Goal: Task Accomplishment & Management: Manage account settings

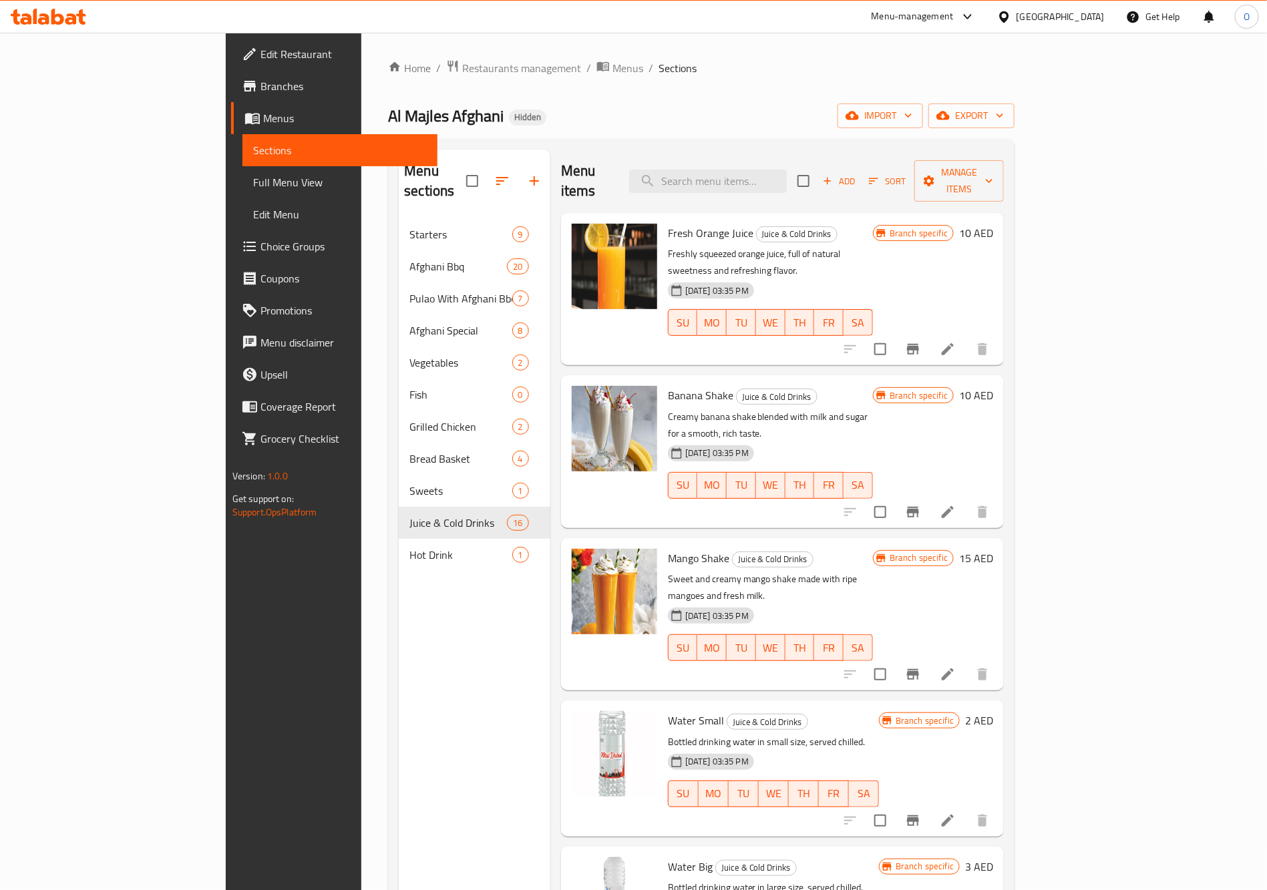
click at [1036, 18] on div "United Arab Emirates" at bounding box center [1060, 16] width 88 height 15
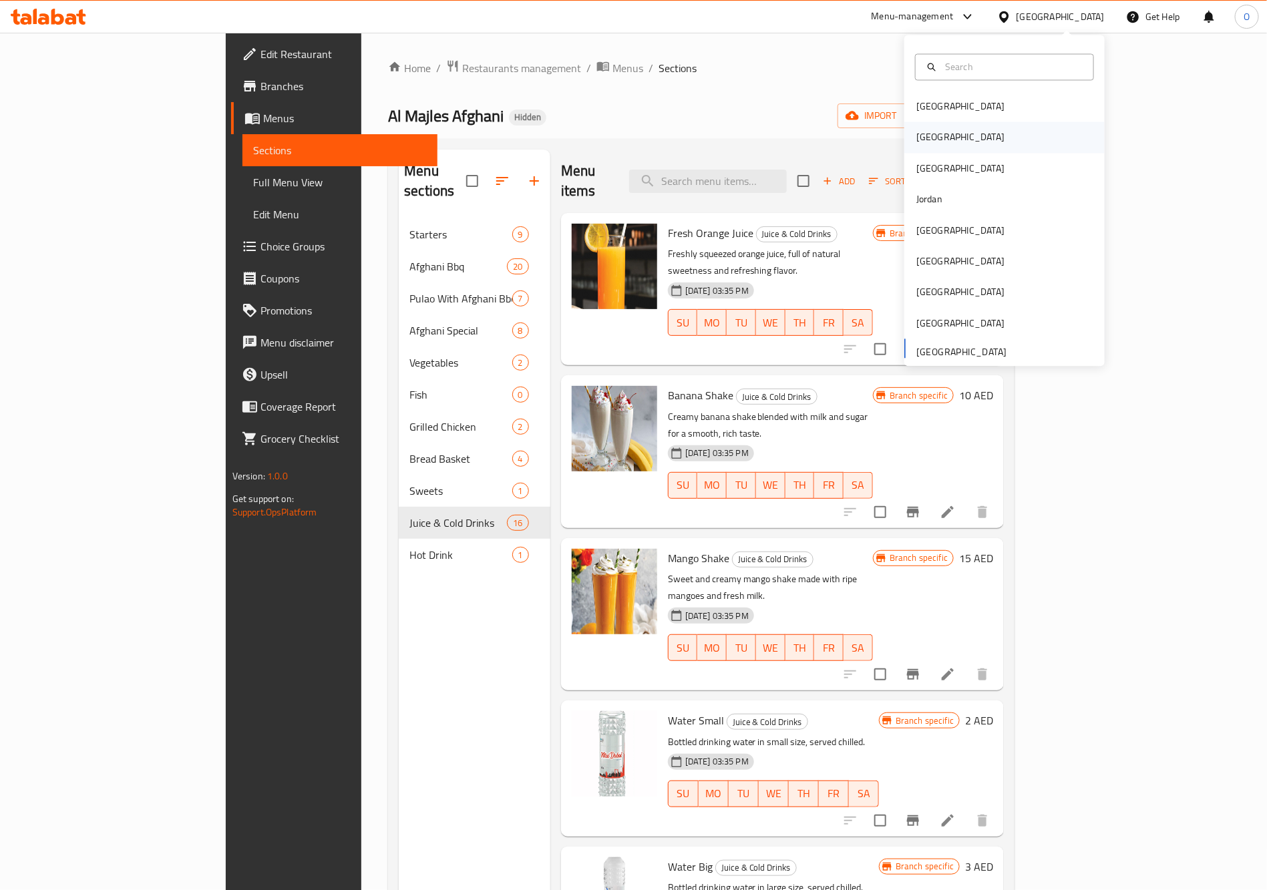
click at [916, 135] on div "[GEOGRAPHIC_DATA]" at bounding box center [960, 137] width 88 height 15
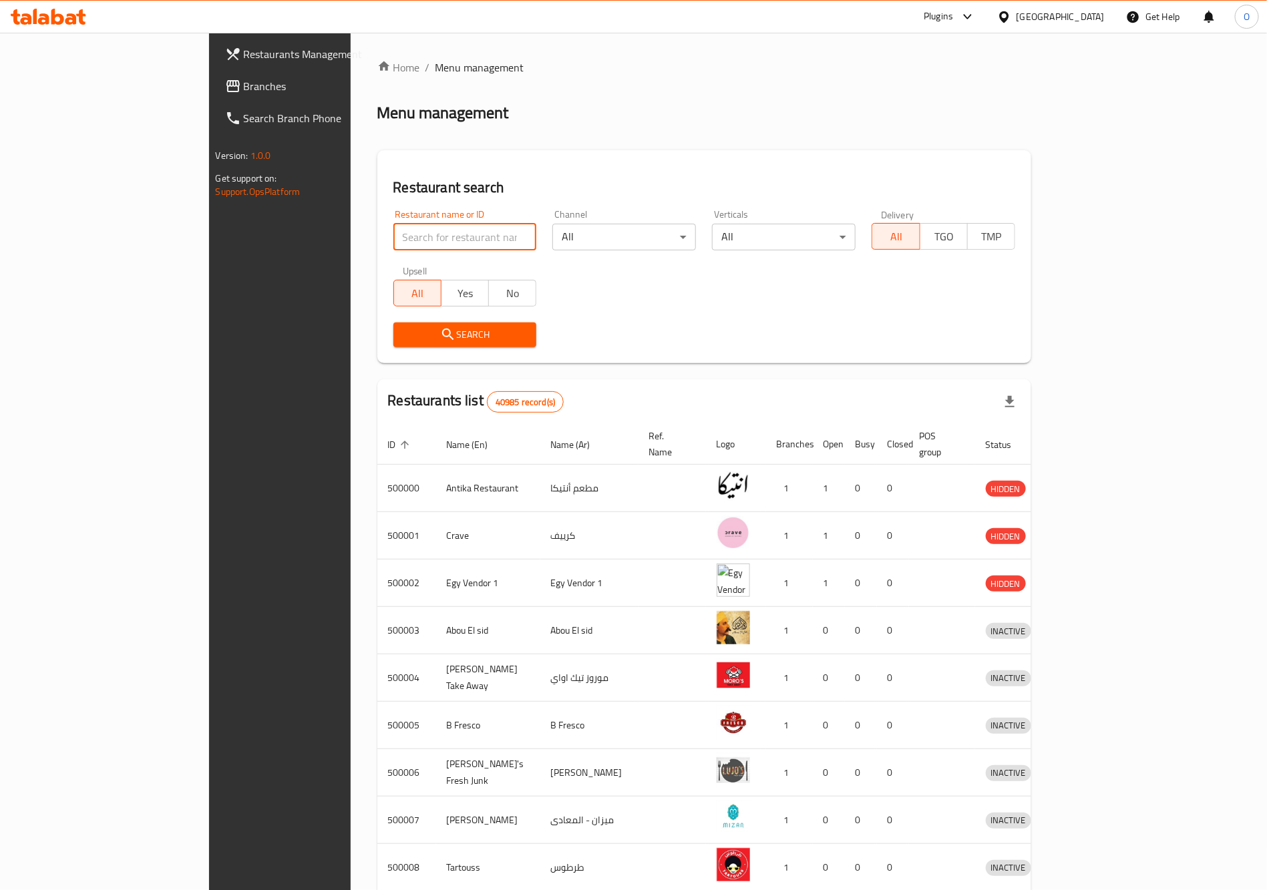
click at [393, 234] on input "search" at bounding box center [465, 237] width 144 height 27
paste input "699404"
type input "699404"
click at [440, 335] on icon "submit" at bounding box center [448, 335] width 16 height 16
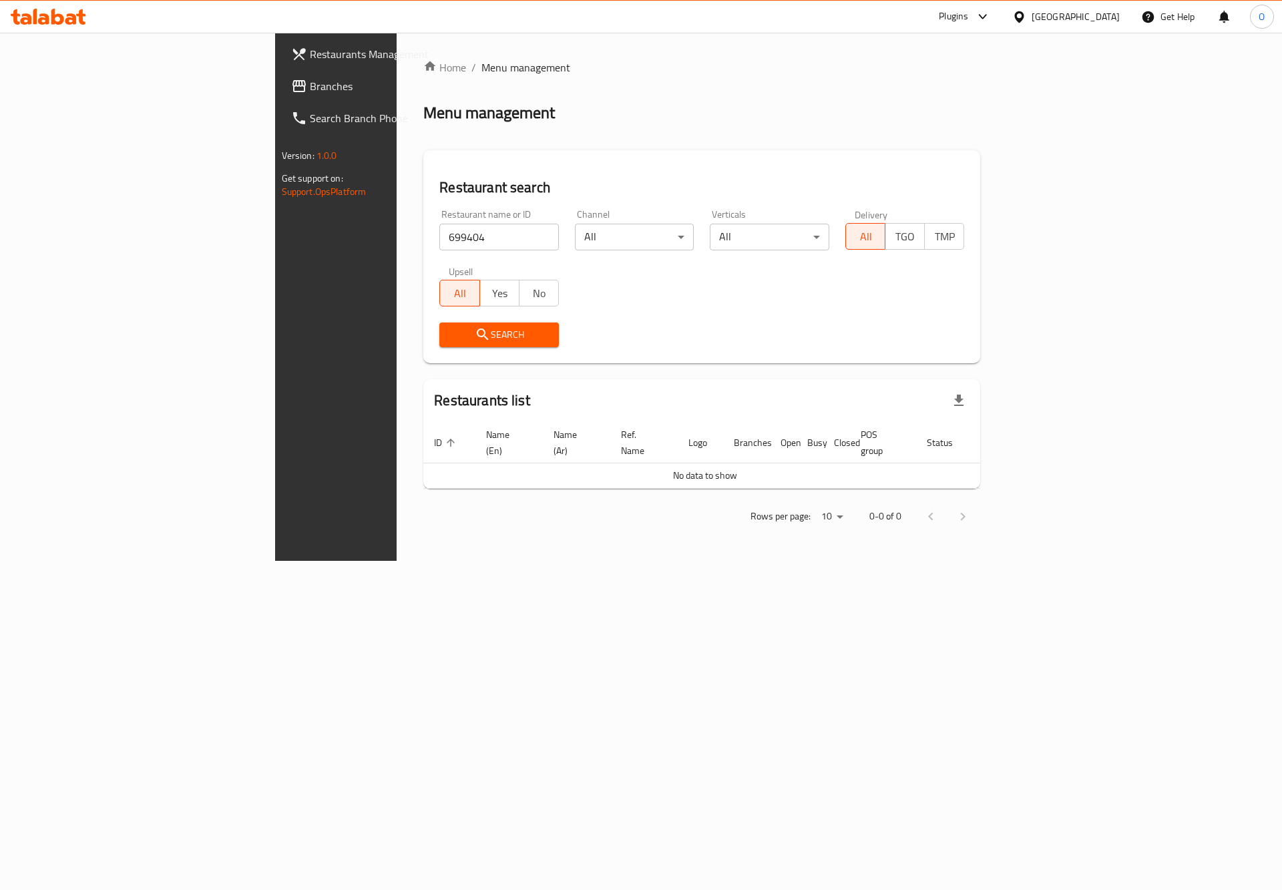
click at [310, 80] on span "Branches" at bounding box center [394, 86] width 169 height 16
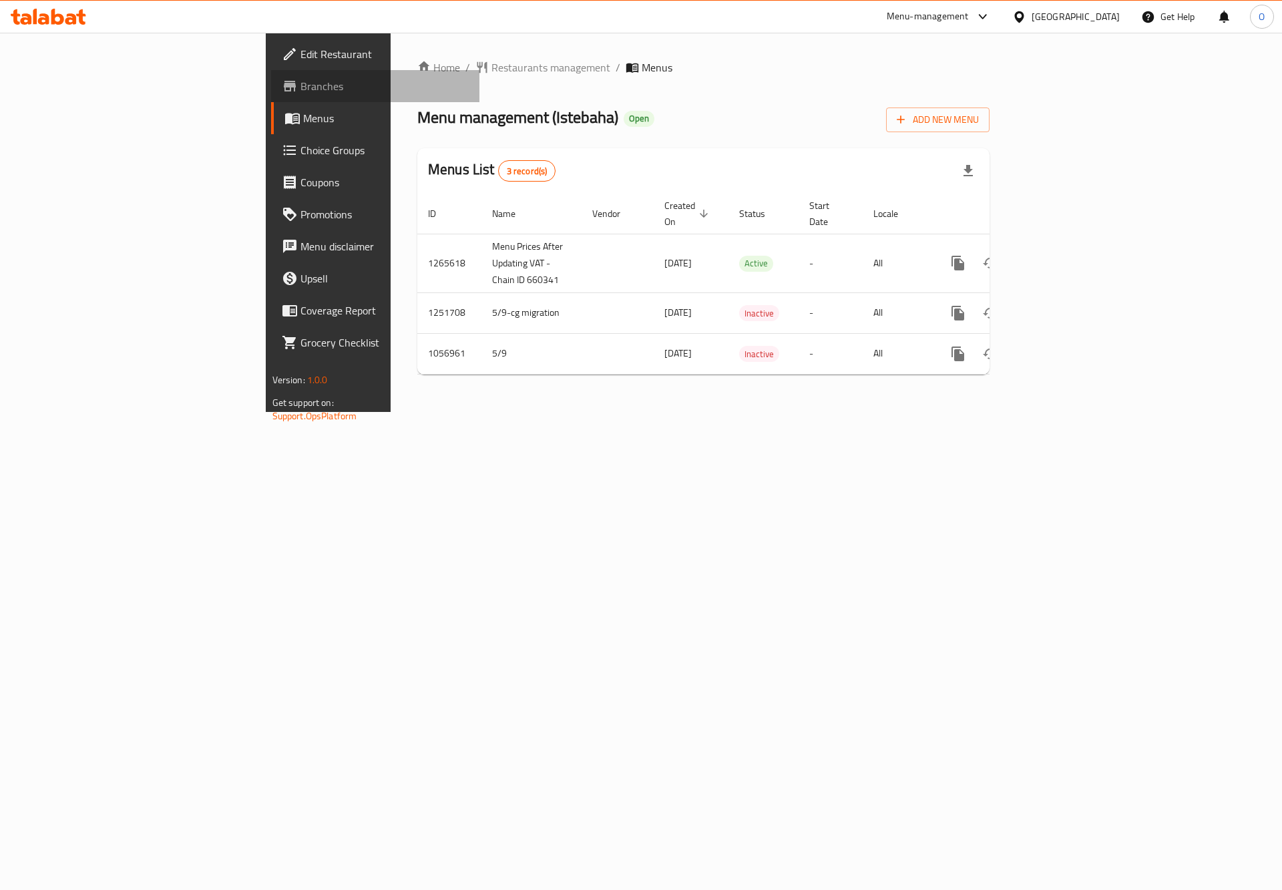
click at [300, 84] on span "Branches" at bounding box center [384, 86] width 169 height 16
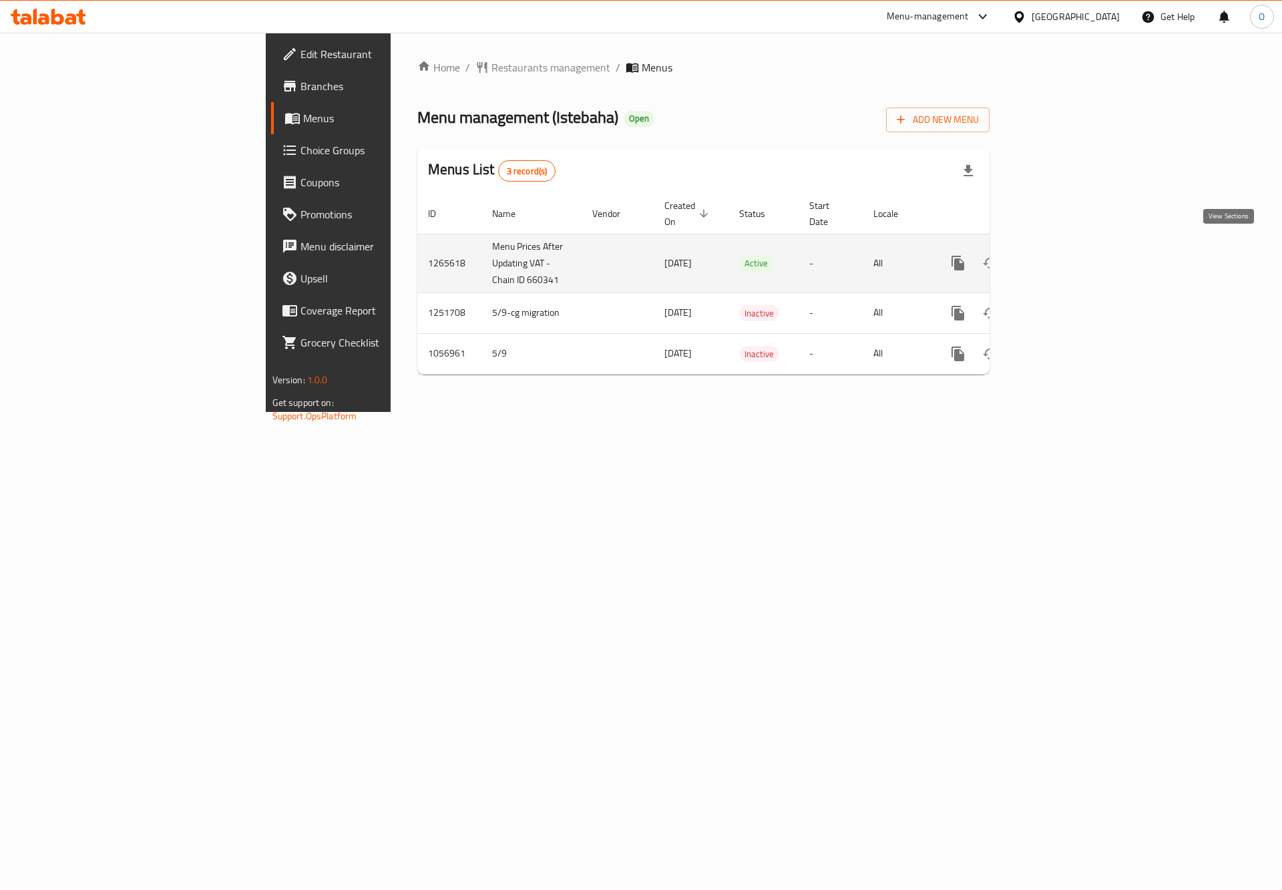
click at [1062, 255] on icon "enhanced table" at bounding box center [1054, 263] width 16 height 16
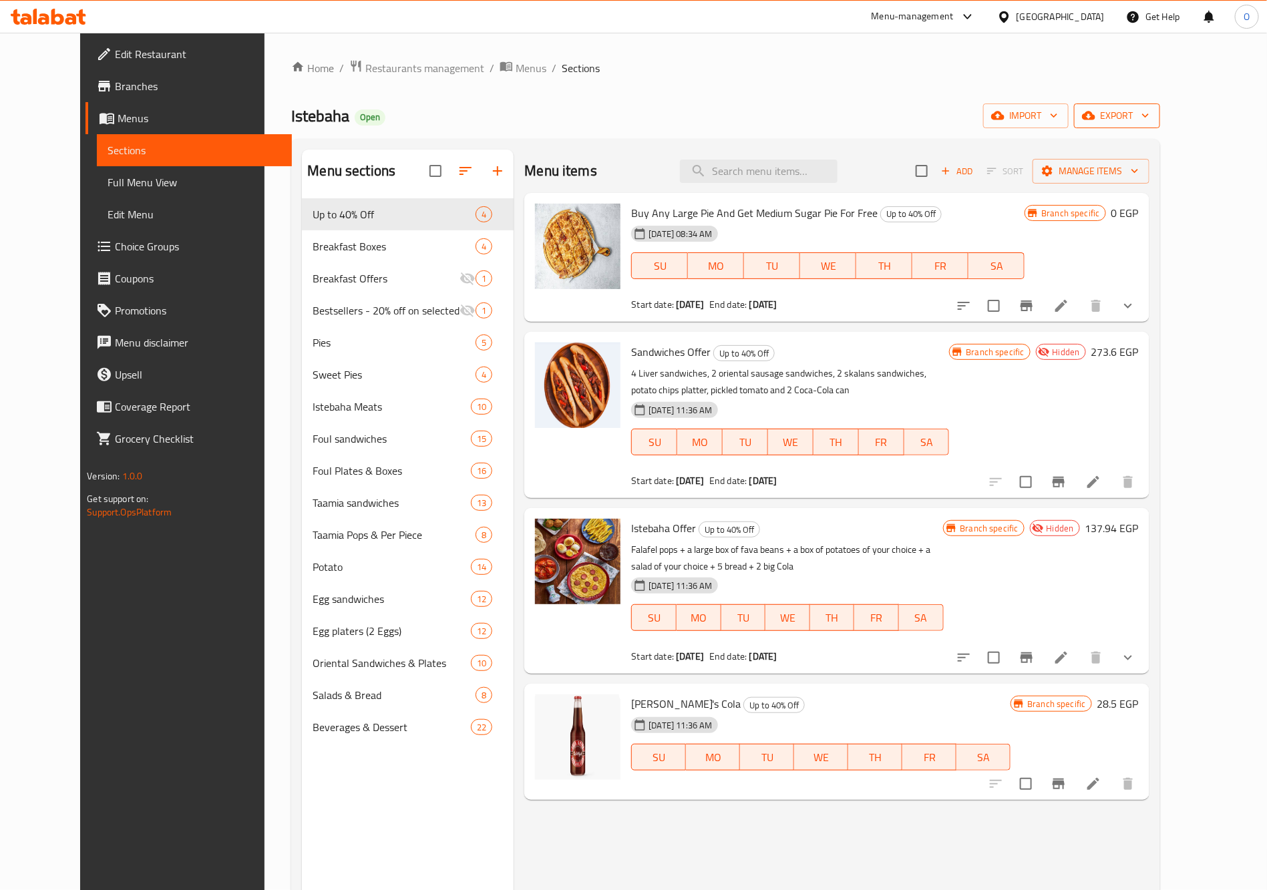
click at [1149, 116] on span "export" at bounding box center [1116, 116] width 65 height 17
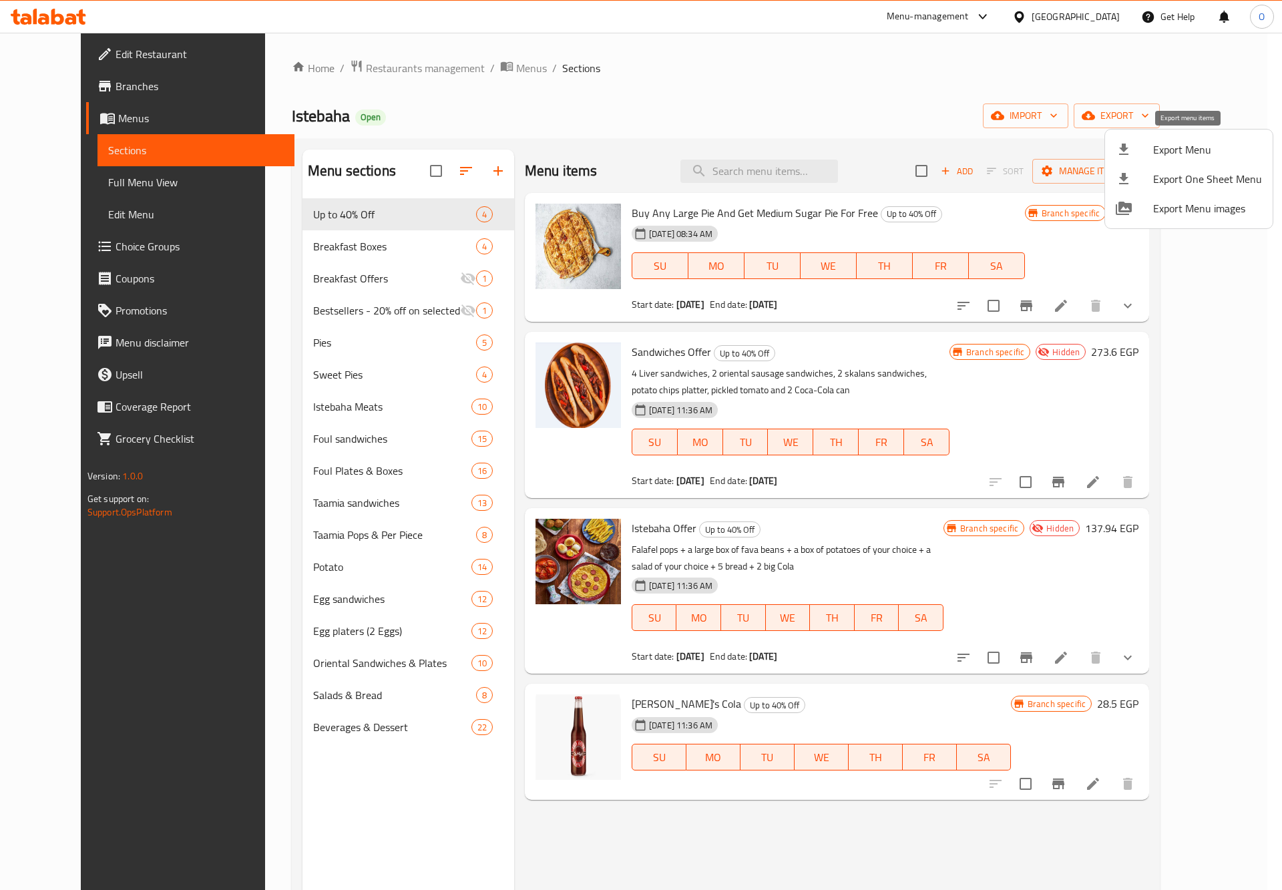
click at [1144, 157] on div at bounding box center [1134, 150] width 37 height 16
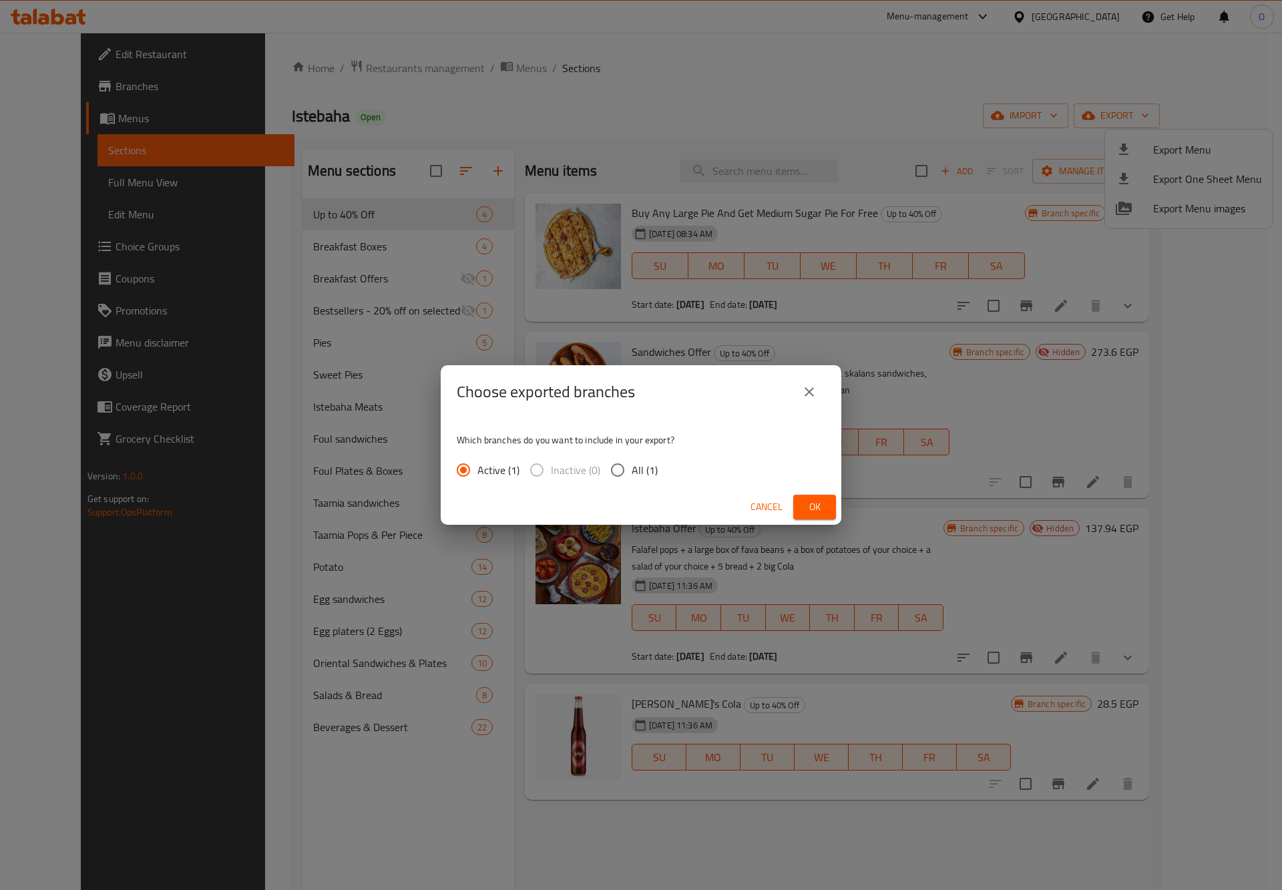
click at [818, 505] on span "Ok" at bounding box center [814, 507] width 21 height 17
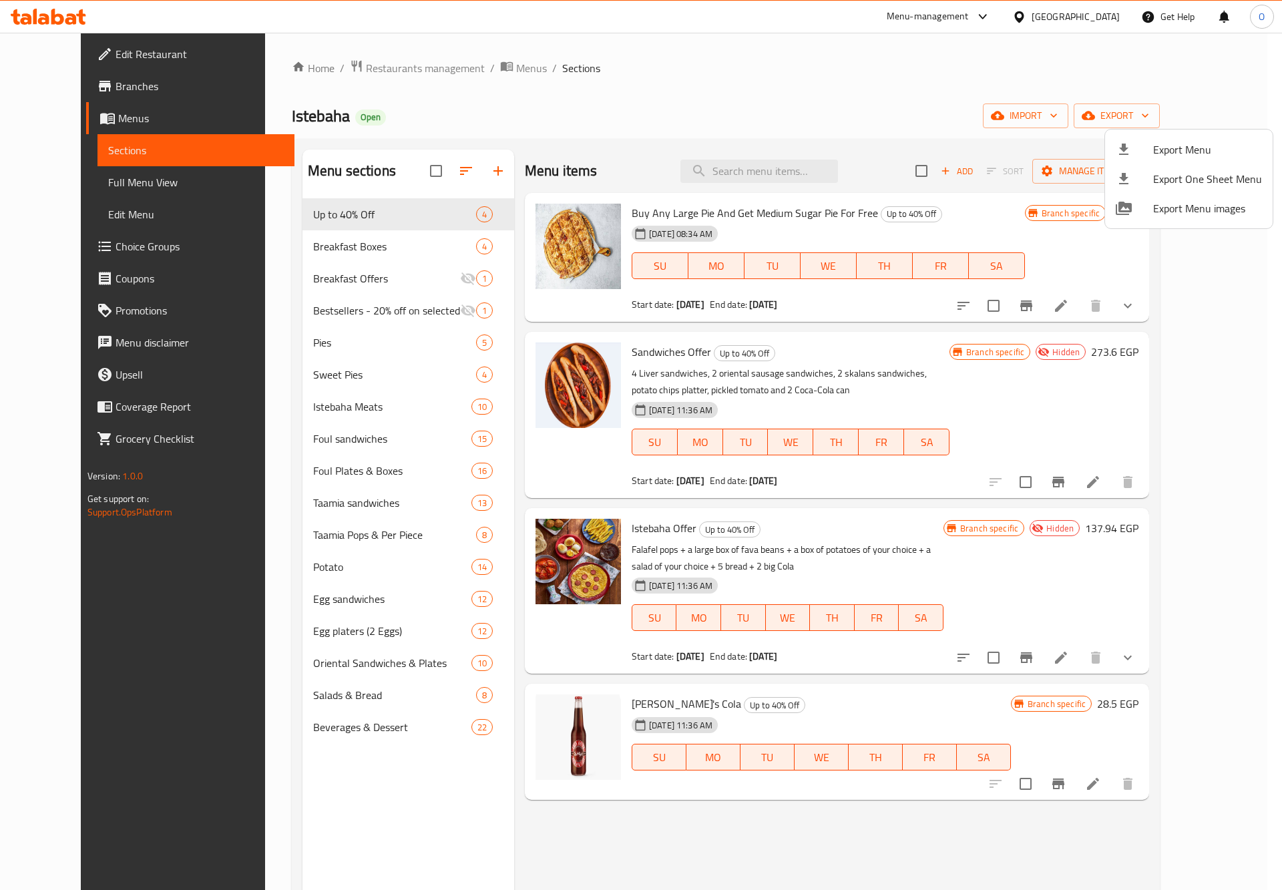
click at [299, 335] on div at bounding box center [641, 445] width 1282 height 890
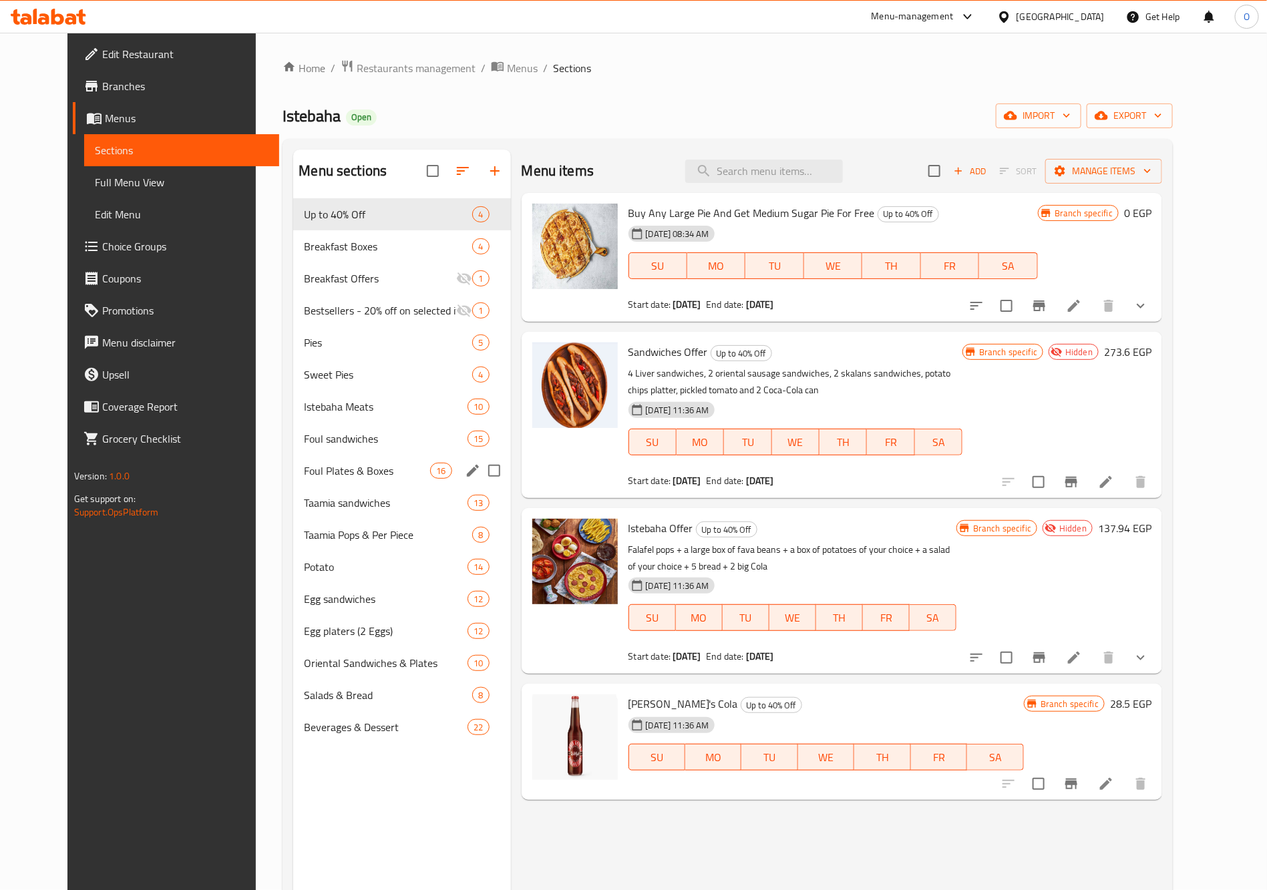
click at [300, 483] on div "Foul Plates & Boxes 16" at bounding box center [401, 471] width 217 height 32
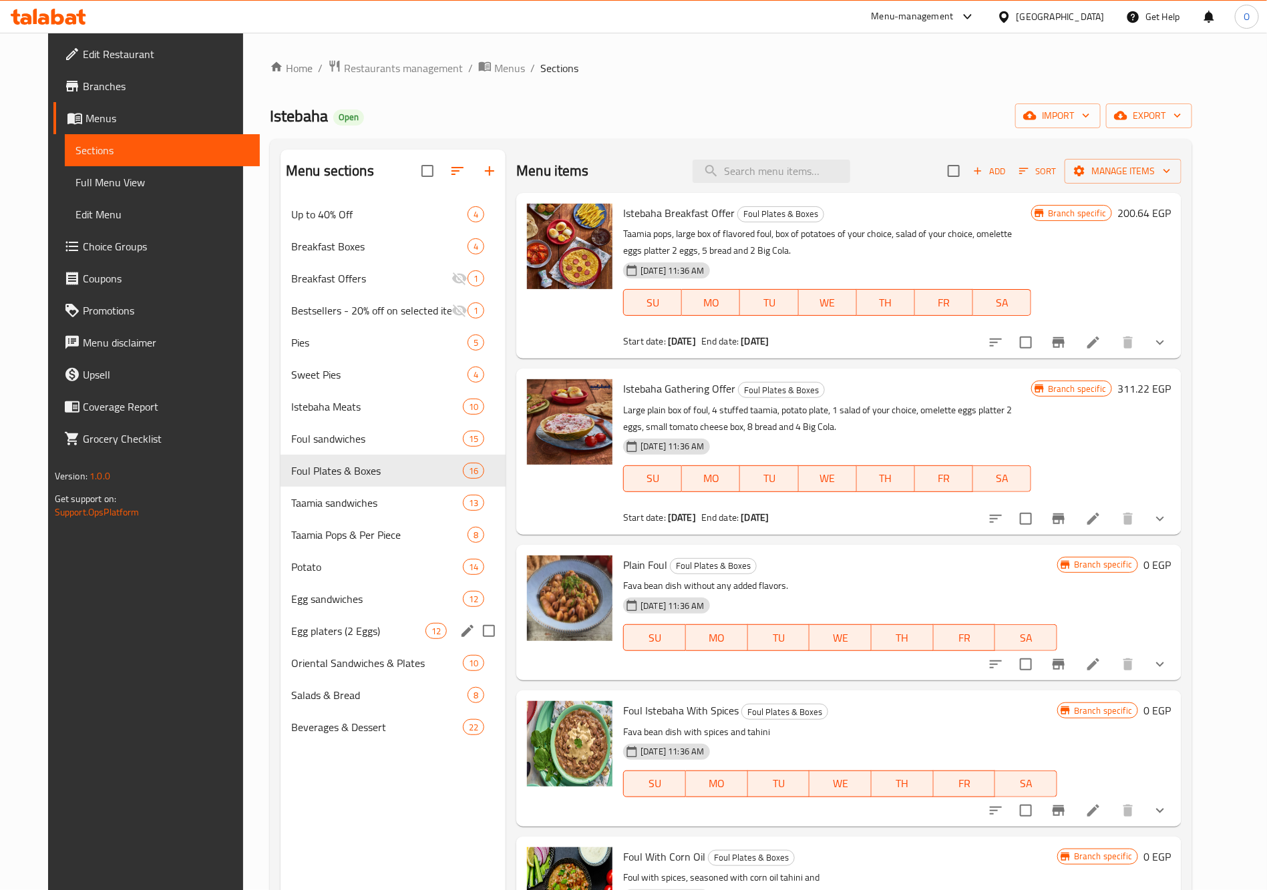
click at [337, 621] on div "Egg platers (2 Eggs) 12" at bounding box center [392, 631] width 225 height 32
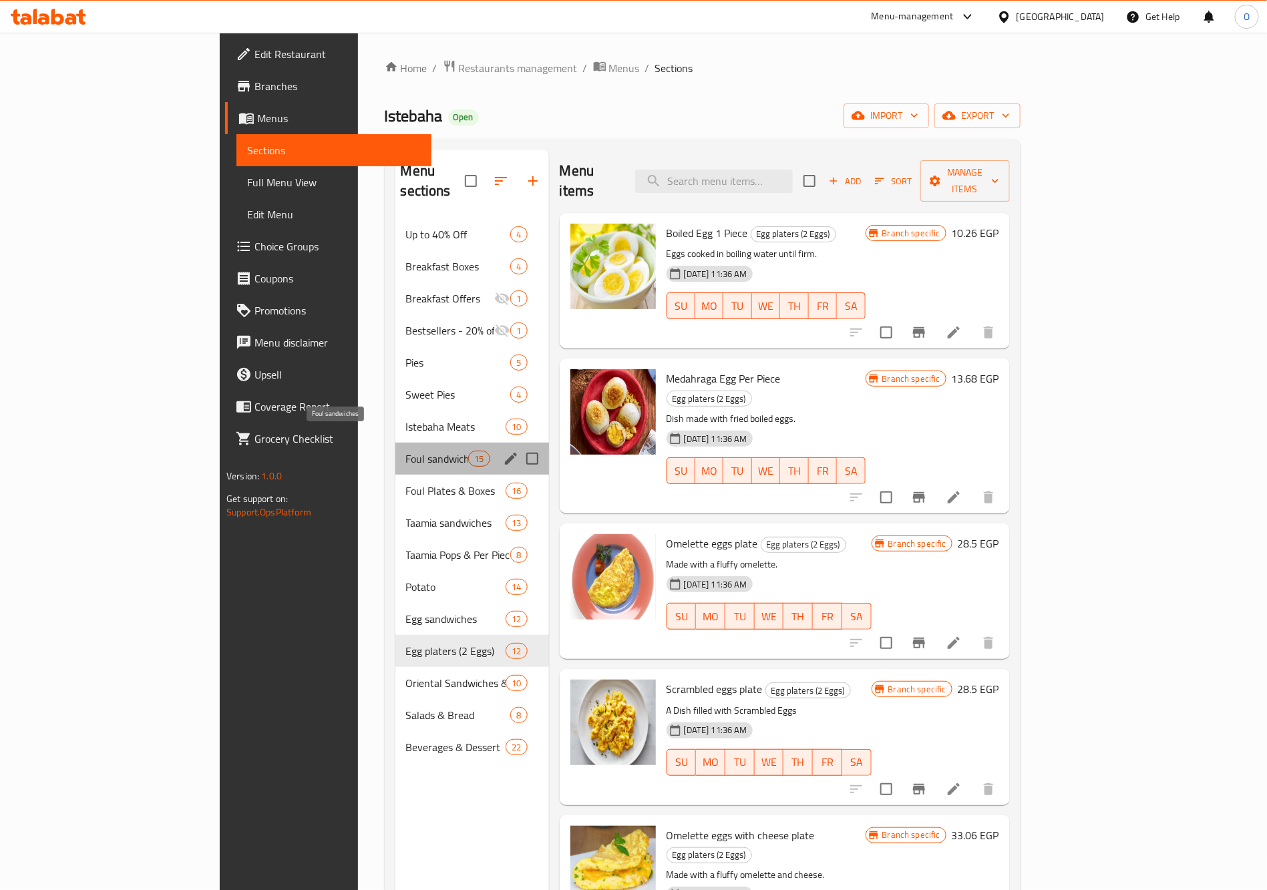
click at [406, 451] on span "Foul sandwiches" at bounding box center [437, 459] width 63 height 16
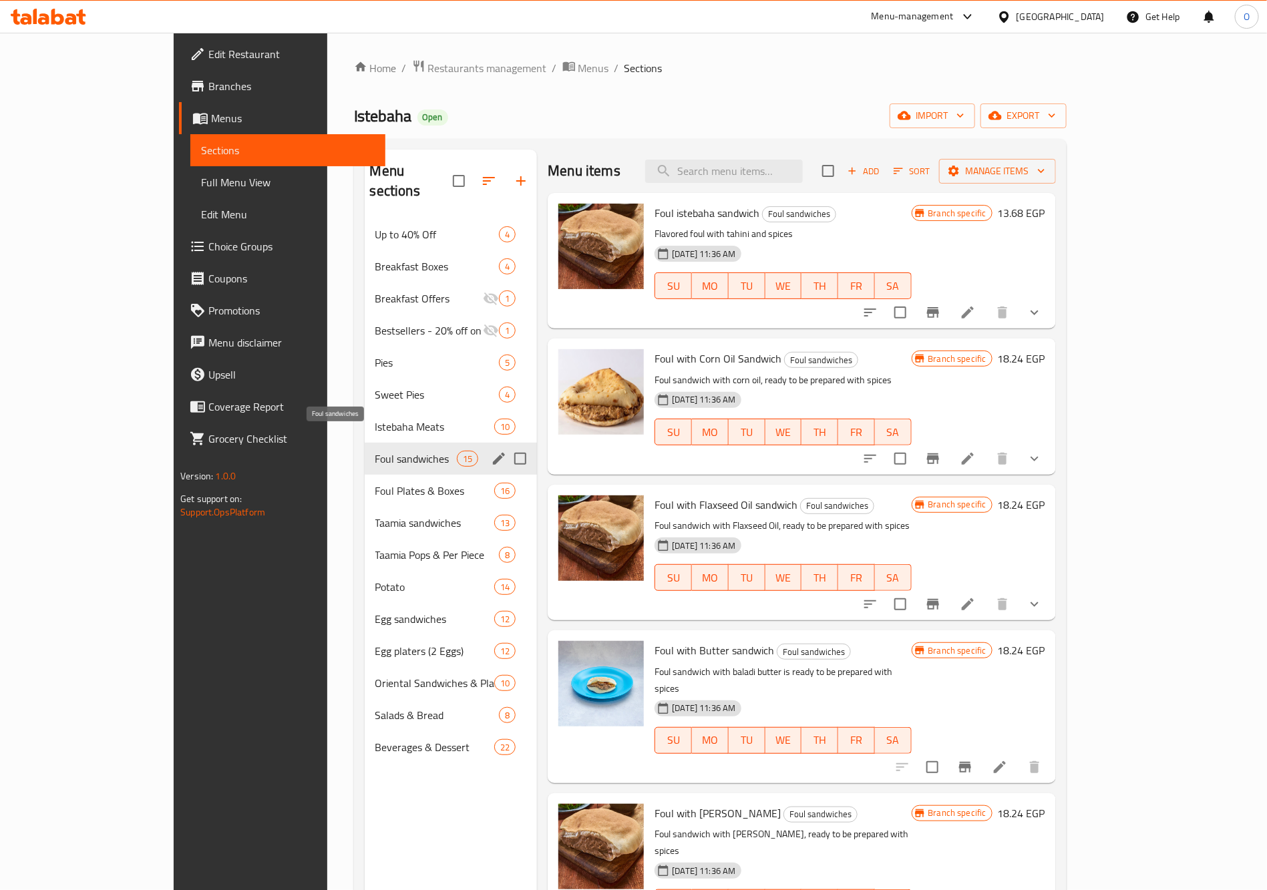
click at [375, 451] on span "Foul sandwiches" at bounding box center [415, 459] width 81 height 16
click at [365, 443] on div "Foul sandwiches 15" at bounding box center [451, 459] width 173 height 32
click at [375, 483] on span "Foul Plates & Boxes" at bounding box center [415, 491] width 81 height 16
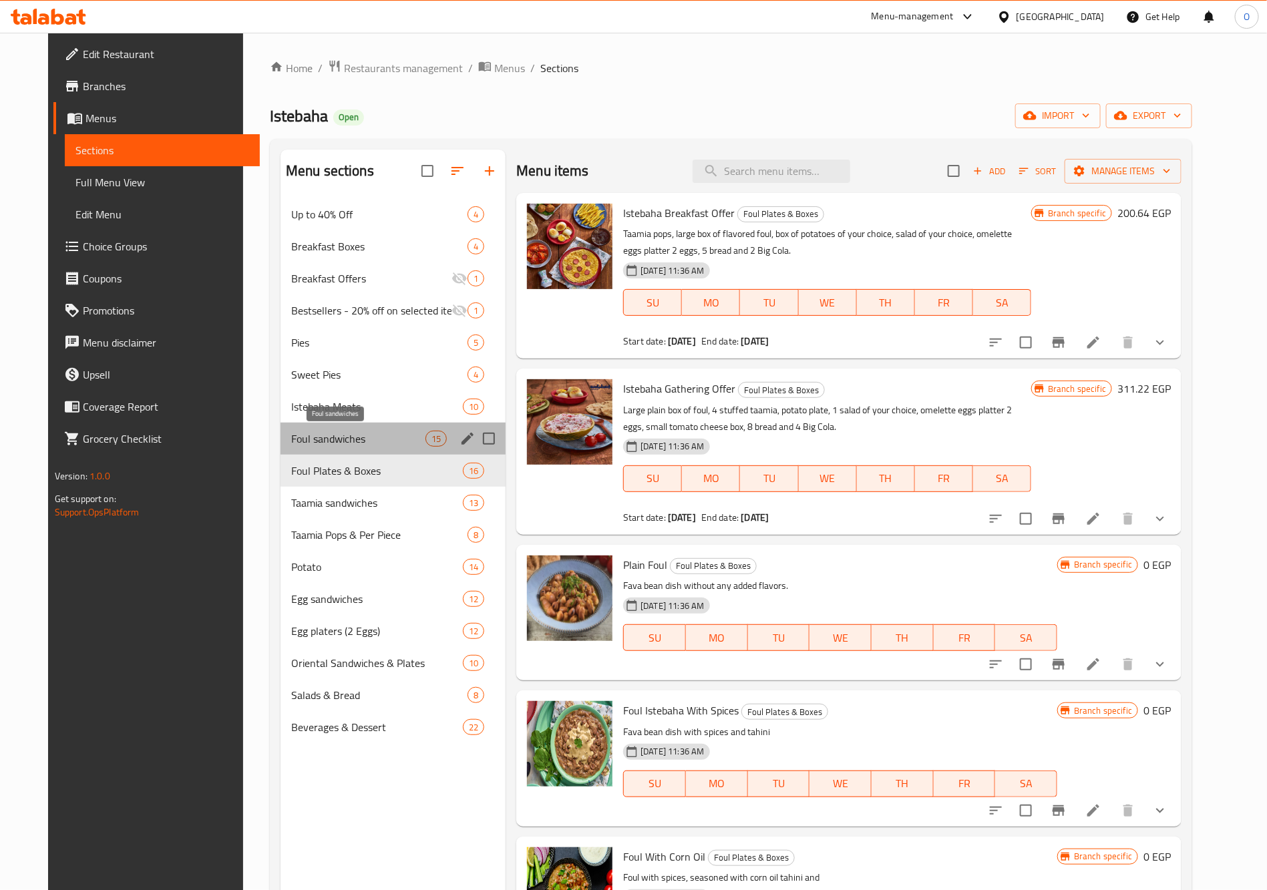
click at [351, 431] on span "Foul sandwiches" at bounding box center [358, 439] width 134 height 16
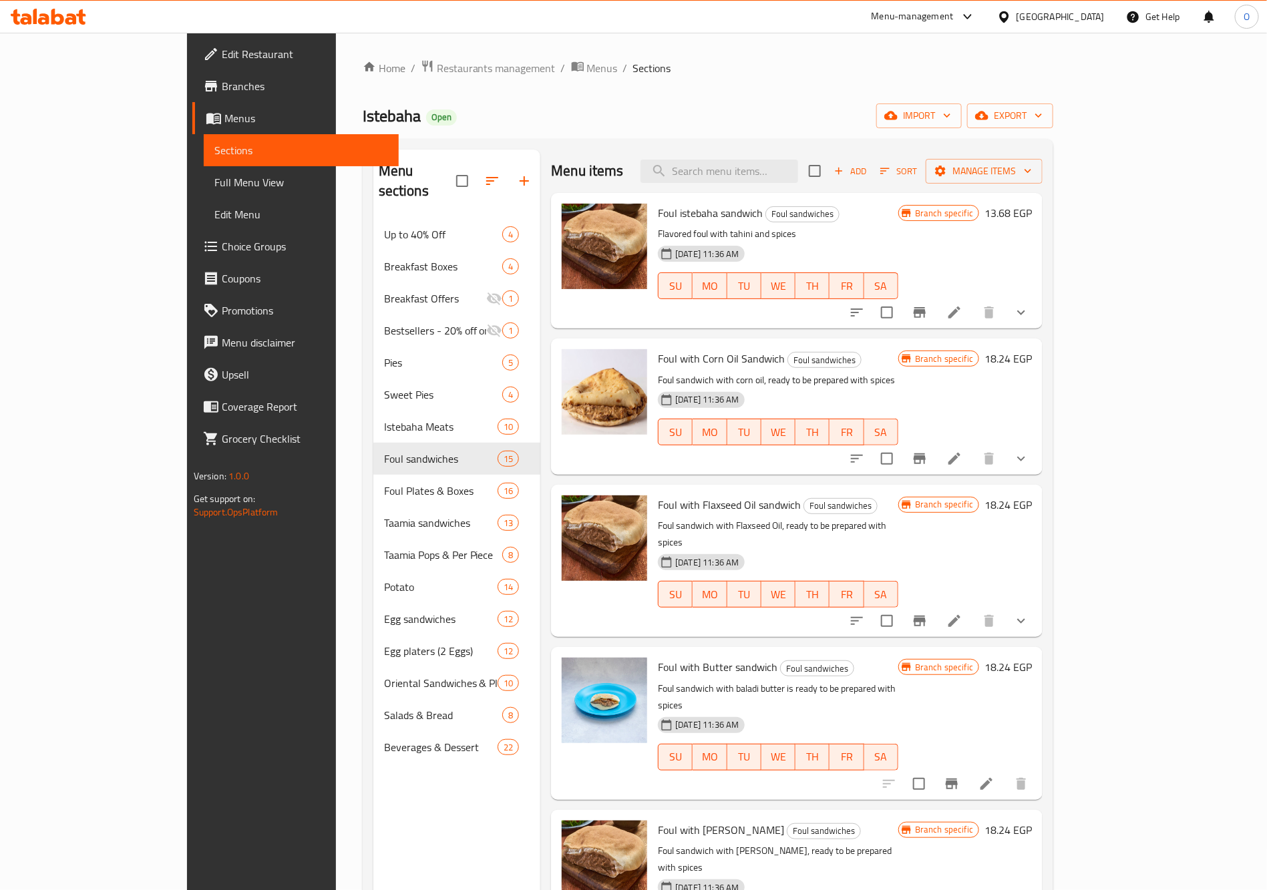
click at [703, 503] on span "Foul with Flaxseed Oil sandwich" at bounding box center [729, 505] width 143 height 20
drag, startPoint x: 639, startPoint y: 215, endPoint x: 695, endPoint y: 216, distance: 56.1
click at [695, 216] on span "Foul istebaha sandwich" at bounding box center [710, 213] width 105 height 20
paste input "محوج"
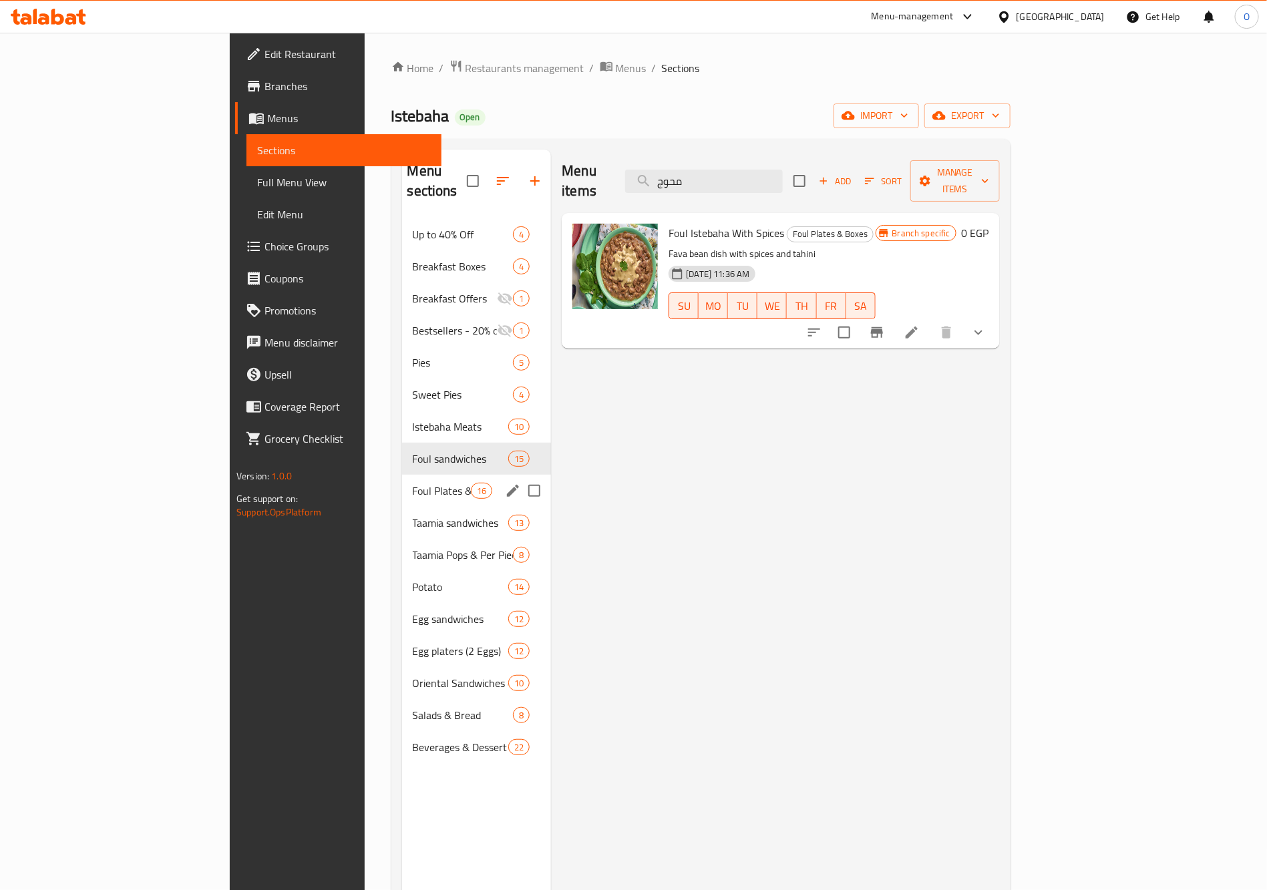
type input "محوج"
click at [413, 483] on span "Foul Plates & Boxes" at bounding box center [442, 491] width 59 height 16
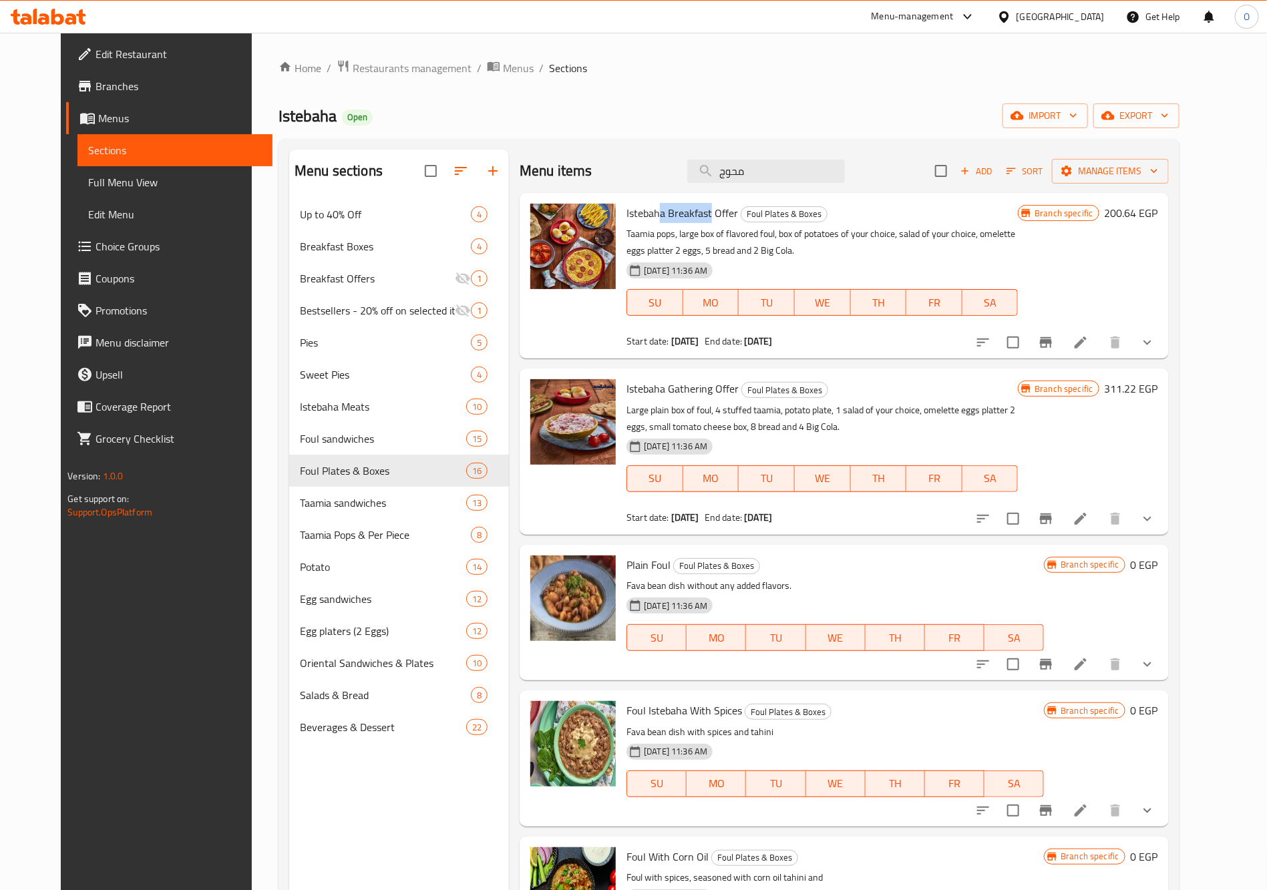
drag, startPoint x: 646, startPoint y: 210, endPoint x: 695, endPoint y: 211, distance: 49.4
click at [695, 211] on span "Istebaha Breakfast Offer" at bounding box center [682, 213] width 112 height 20
drag, startPoint x: 661, startPoint y: 385, endPoint x: 680, endPoint y: 383, distance: 18.8
click at [680, 383] on span "Istebaha Gathering Offer" at bounding box center [682, 389] width 112 height 20
click at [630, 568] on span "Plain Foul" at bounding box center [648, 565] width 44 height 20
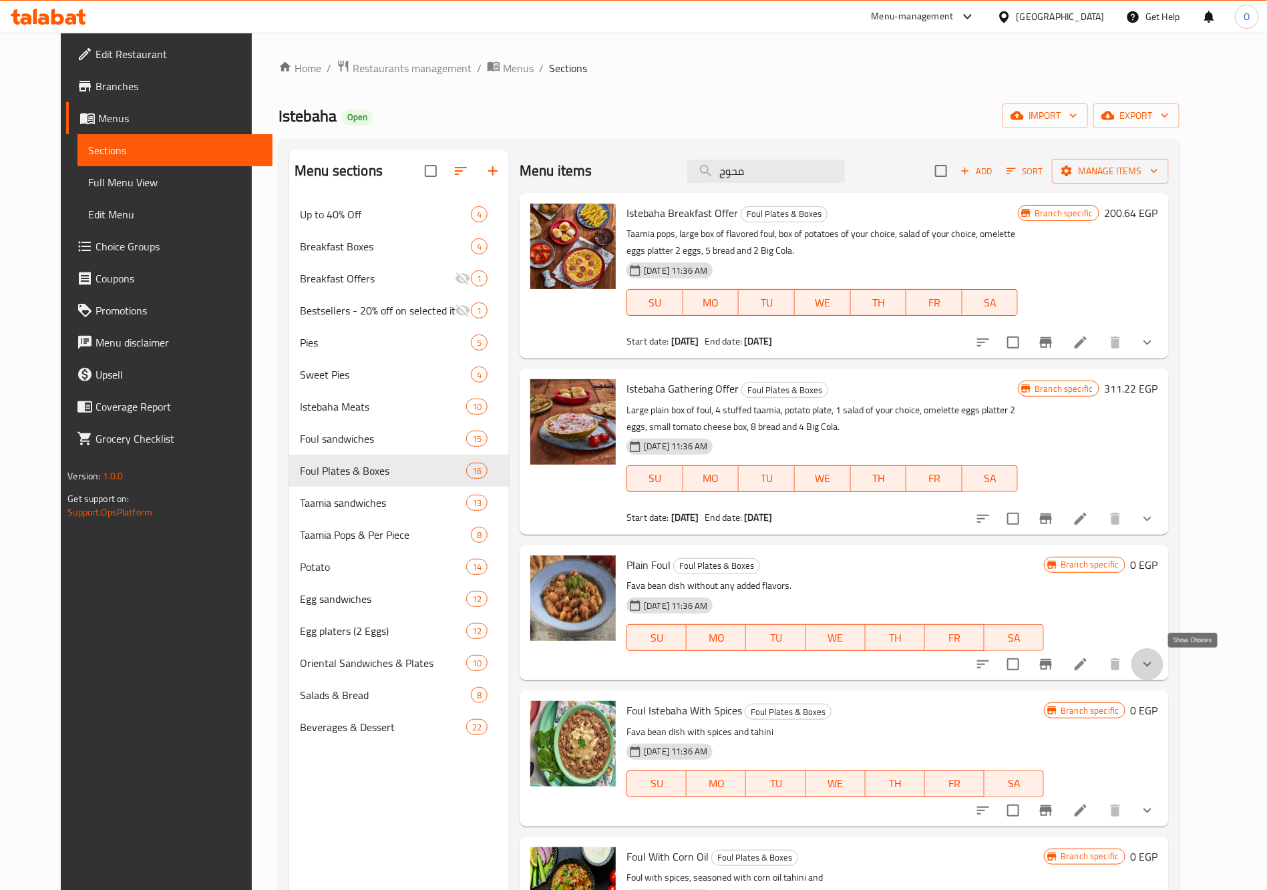
click at [1155, 656] on icon "show more" at bounding box center [1147, 664] width 16 height 16
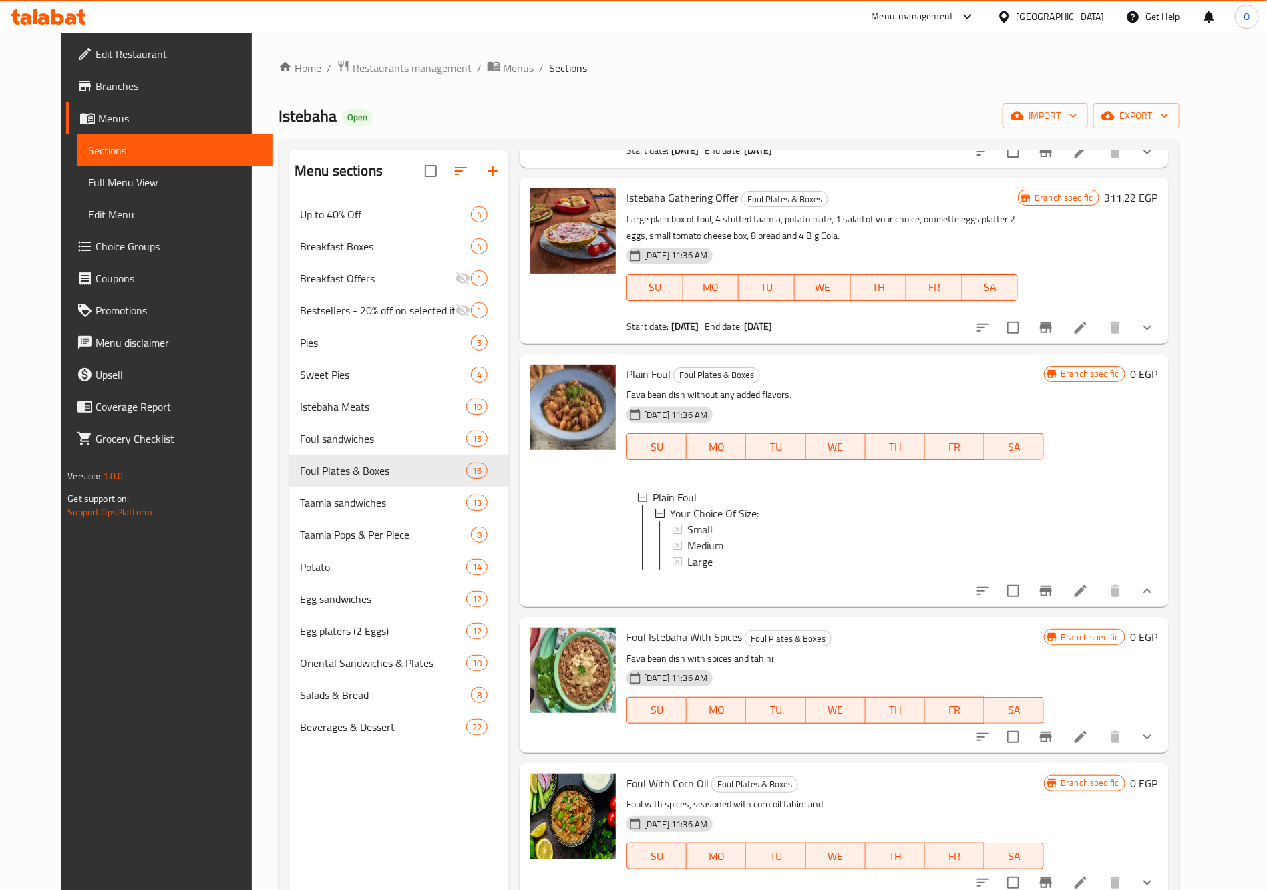
scroll to position [200, 0]
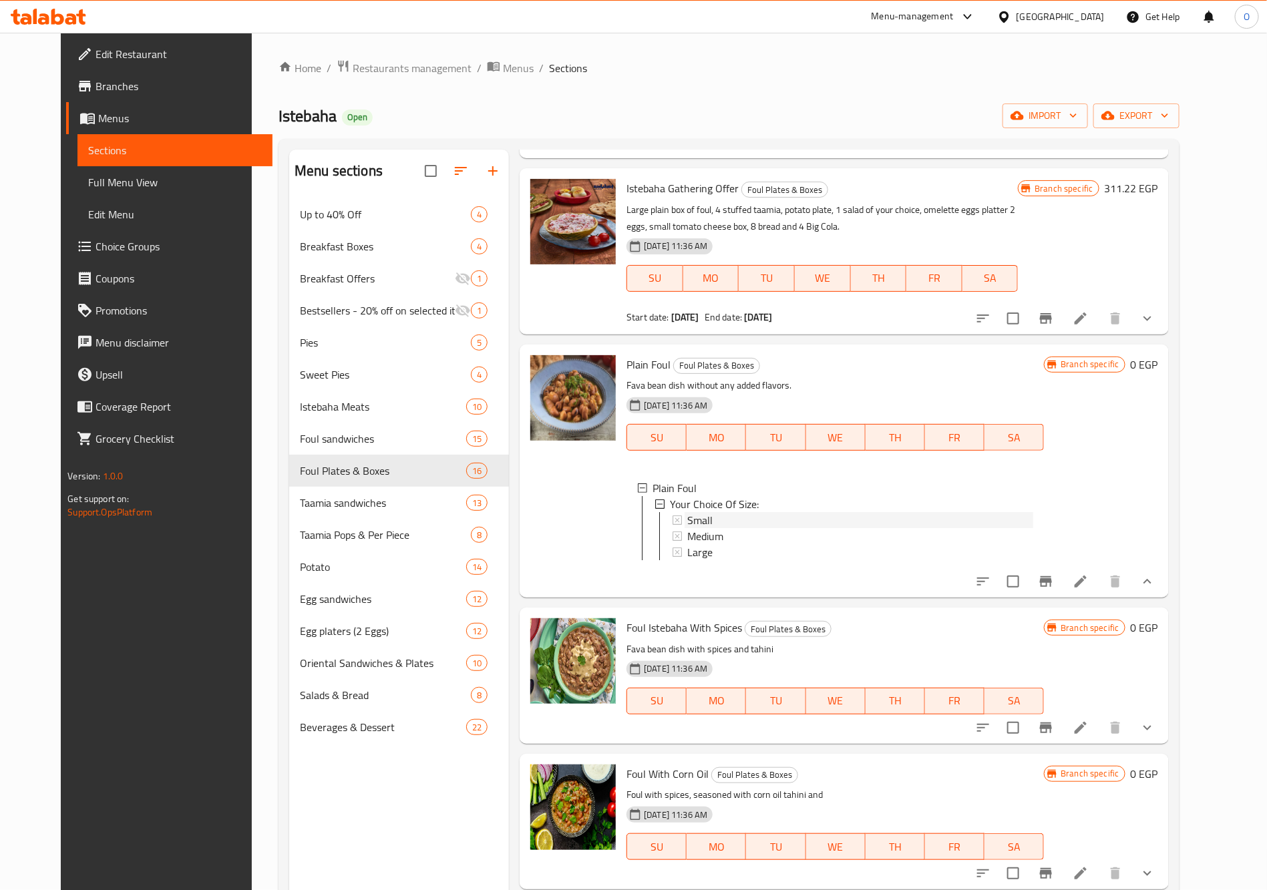
click at [695, 520] on span "Small" at bounding box center [699, 520] width 25 height 16
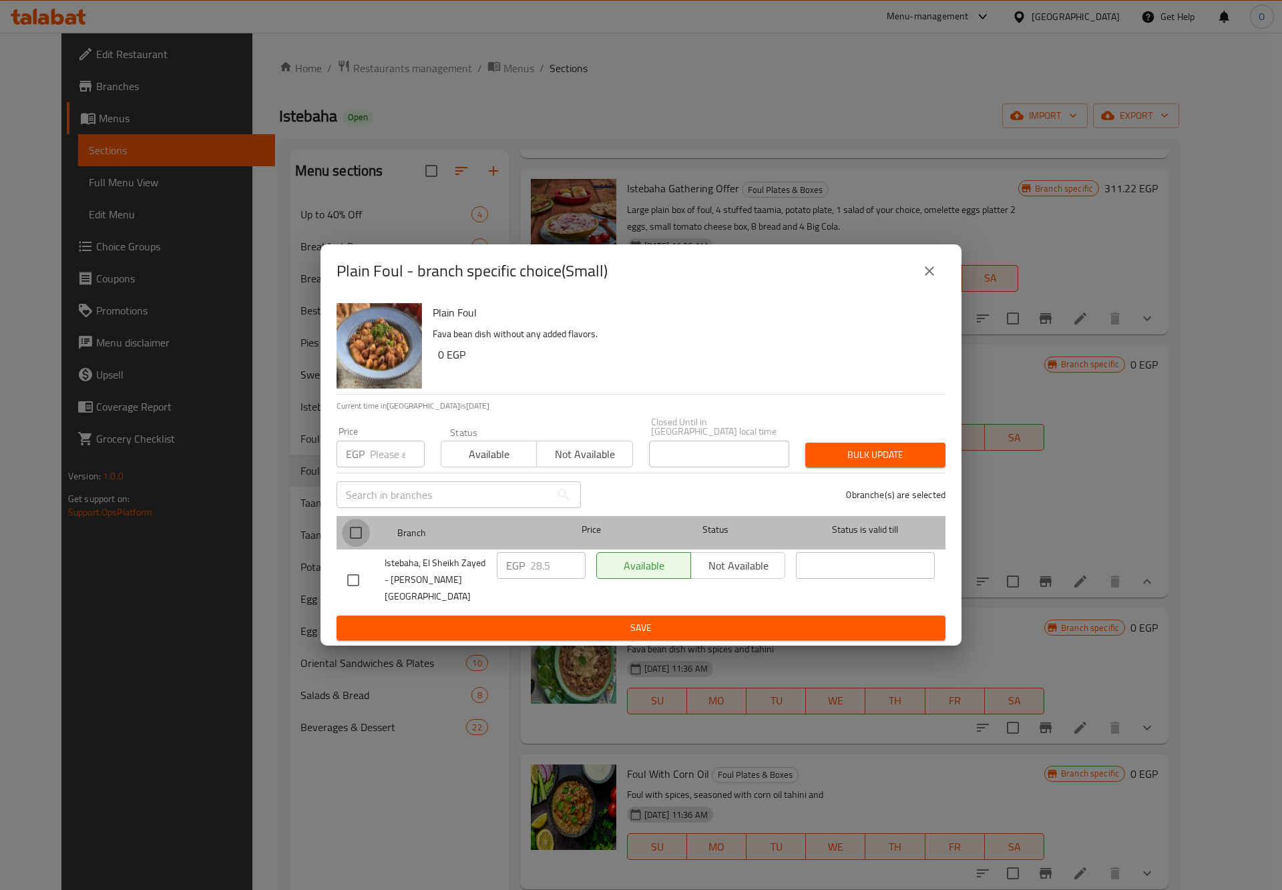
click at [351, 536] on input "checkbox" at bounding box center [356, 533] width 28 height 28
checkbox input "true"
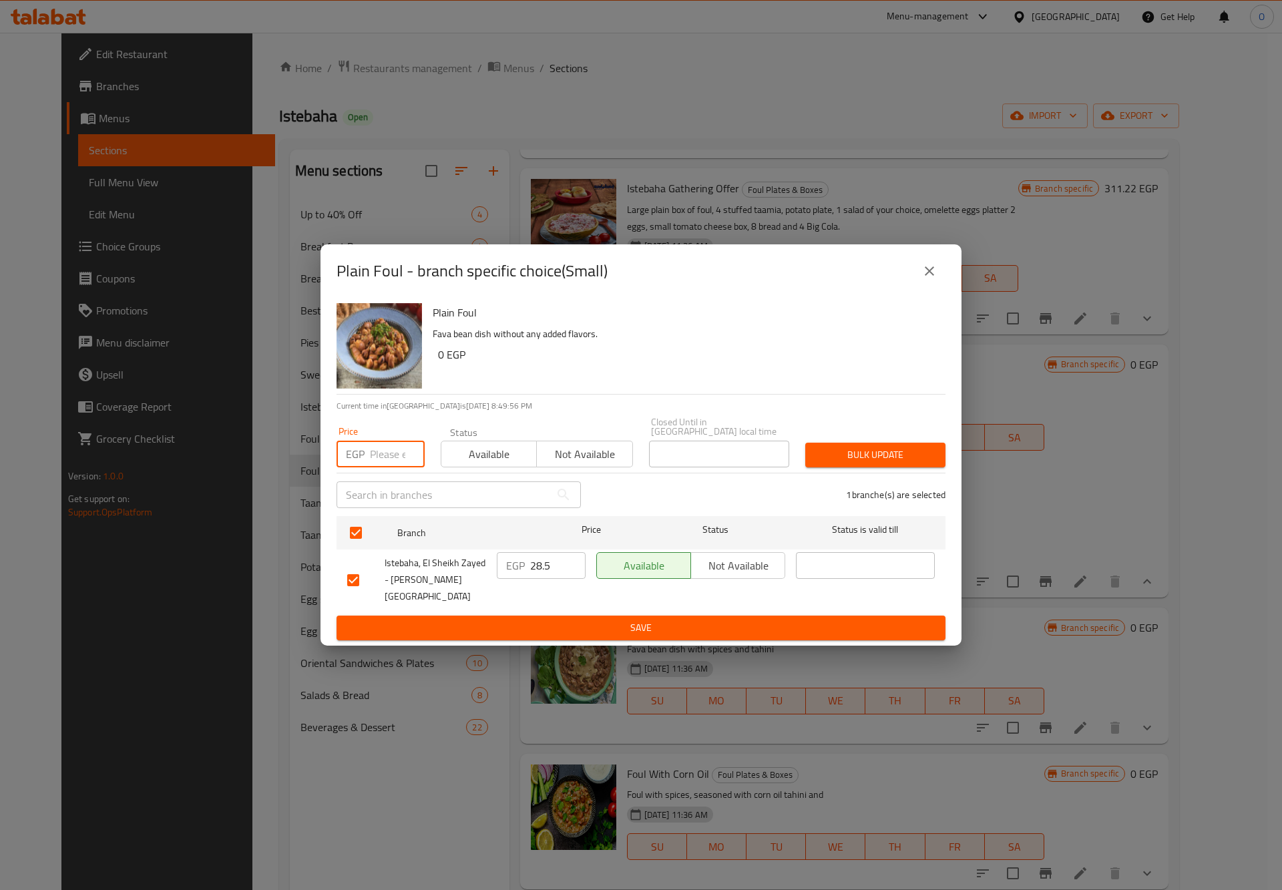
paste input "32"
type input "32"
click at [912, 453] on span "Bulk update" at bounding box center [875, 455] width 119 height 17
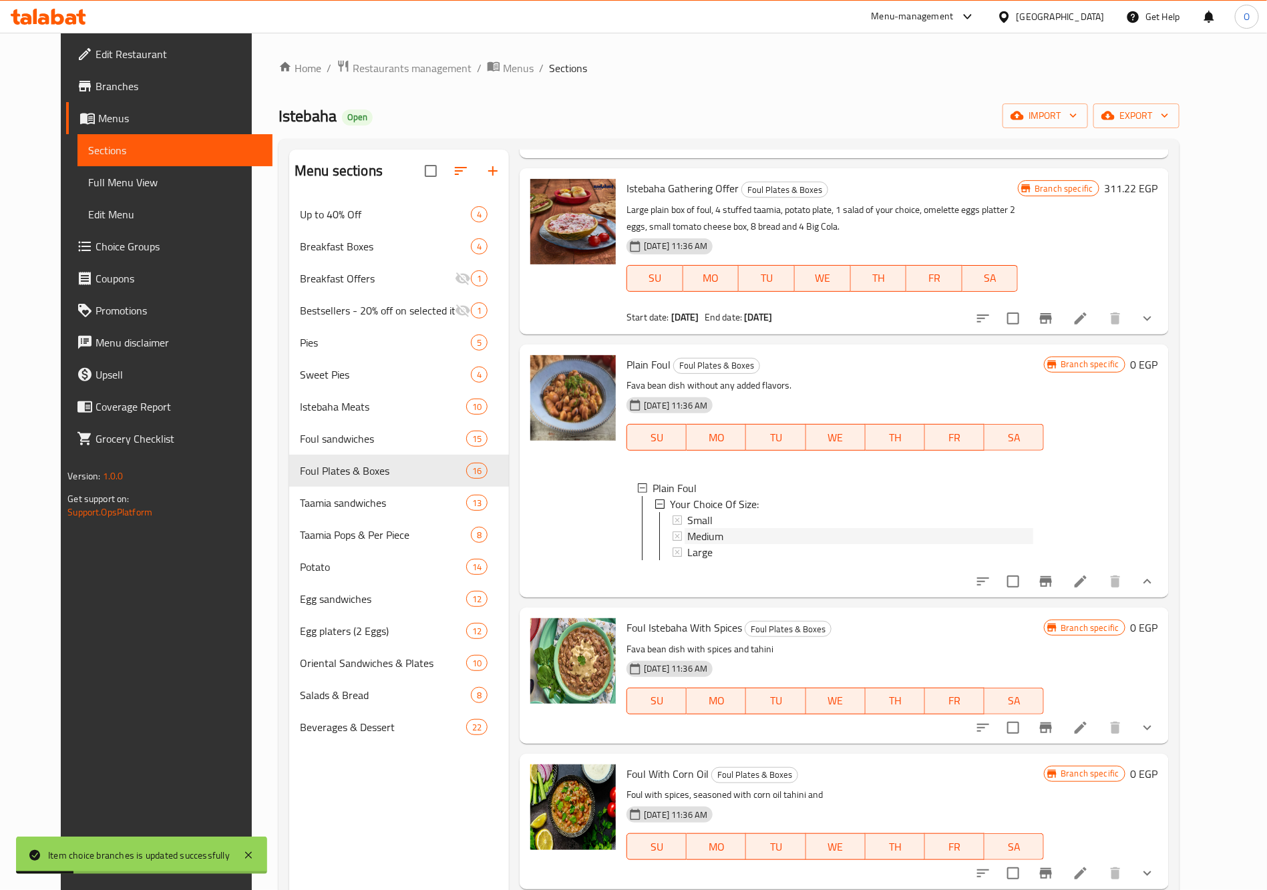
click at [687, 533] on span "Medium" at bounding box center [705, 536] width 36 height 16
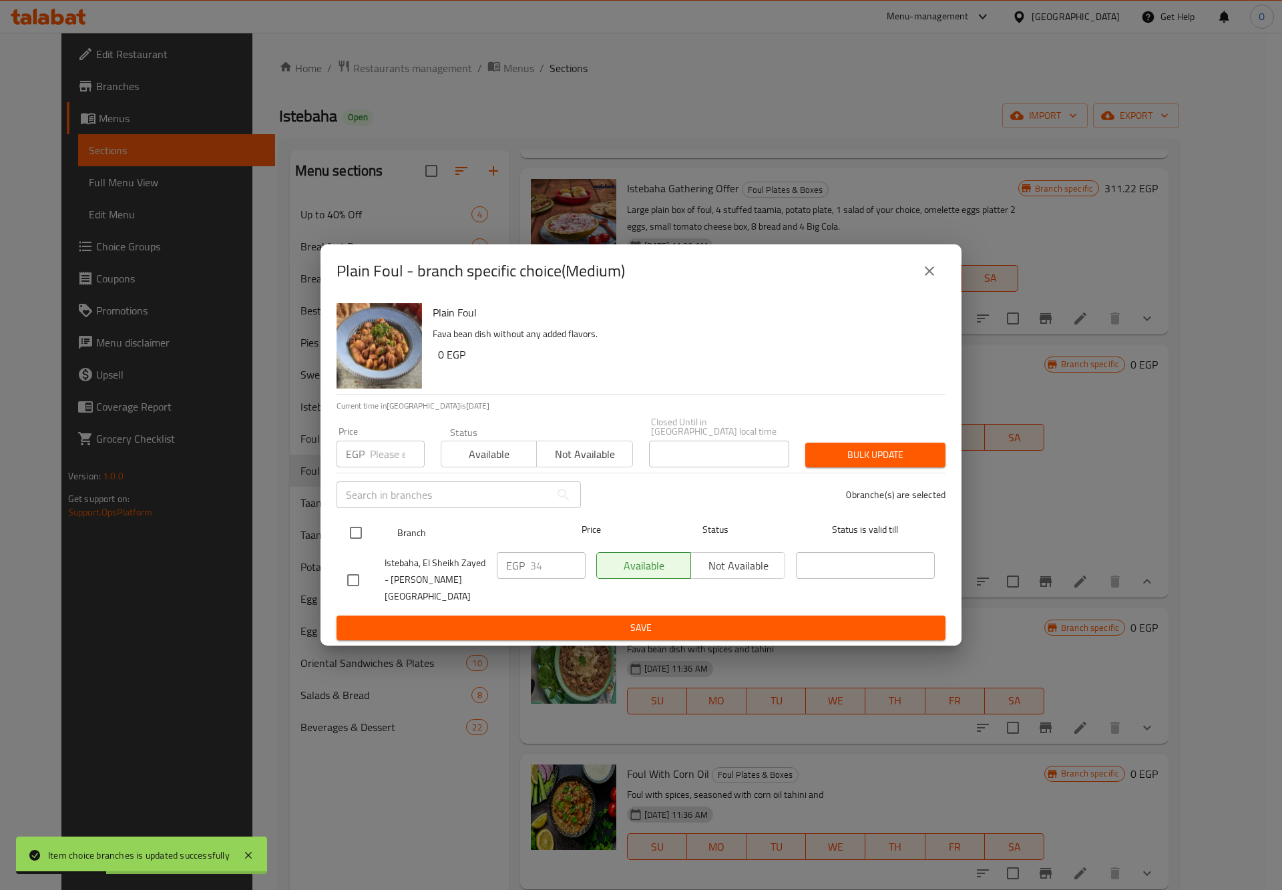
click at [365, 545] on input "checkbox" at bounding box center [356, 533] width 28 height 28
checkbox input "true"
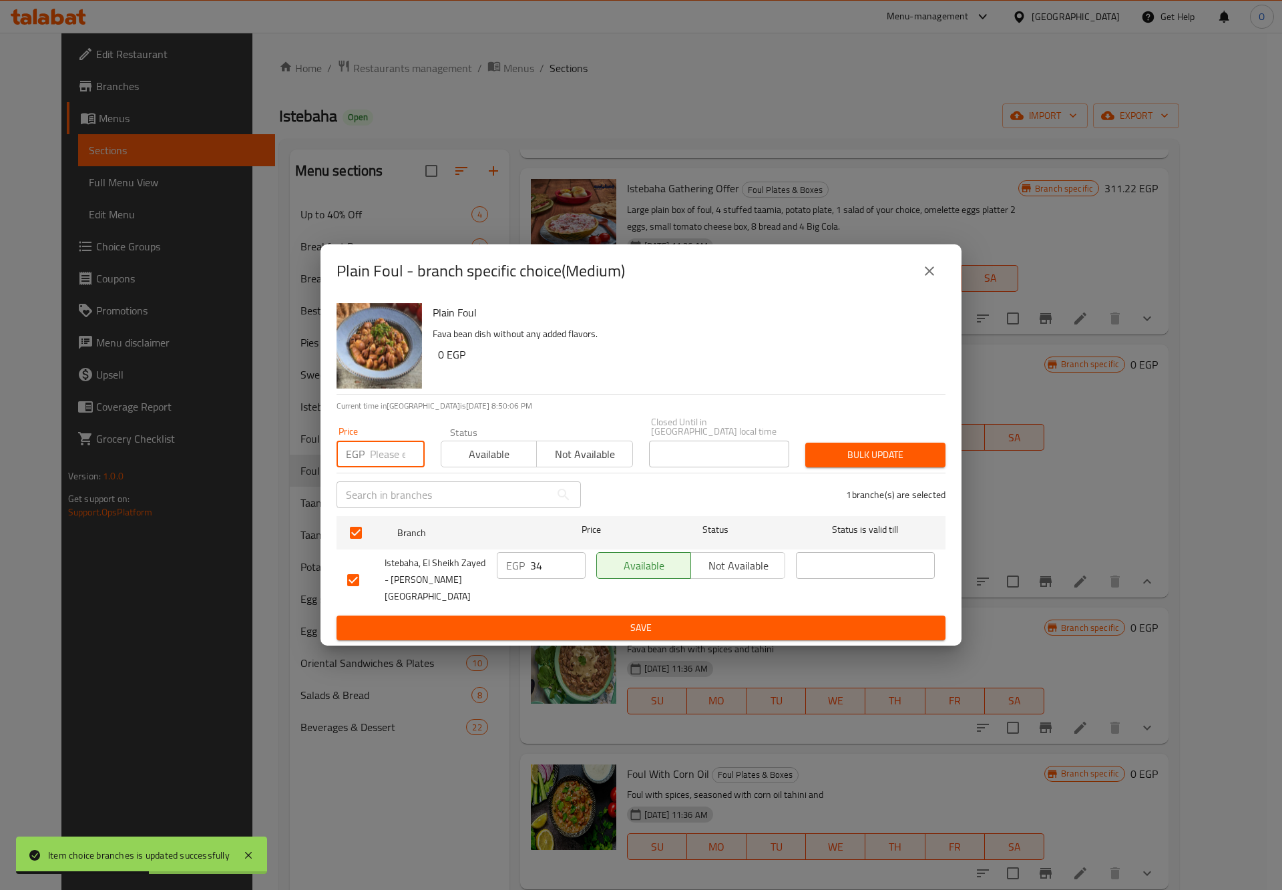
paste input "40"
type input "40"
click at [837, 473] on div "1 branche(s) are selected" at bounding box center [771, 495] width 365 height 48
click at [851, 445] on button "Bulk update" at bounding box center [875, 455] width 140 height 25
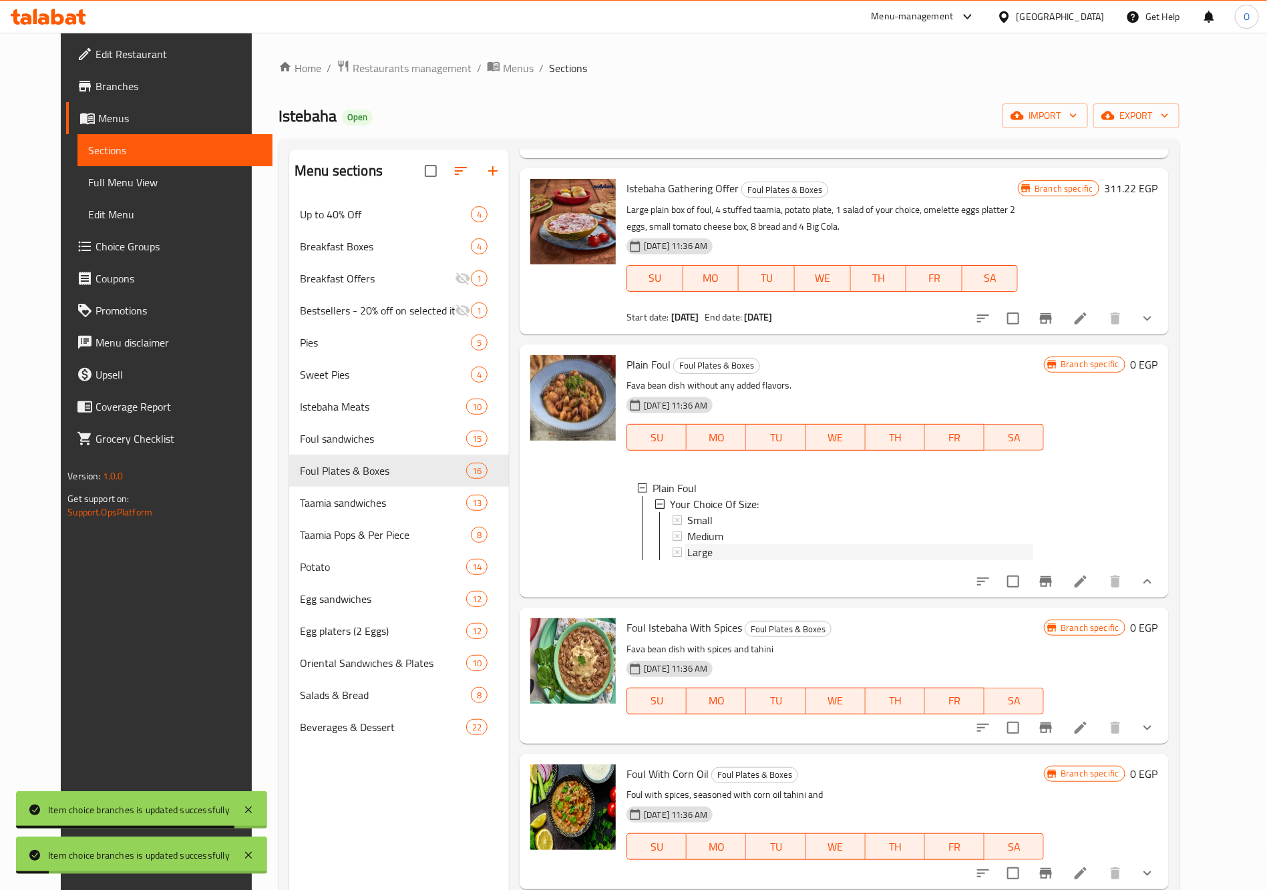
click at [708, 554] on div "Large" at bounding box center [860, 552] width 346 height 16
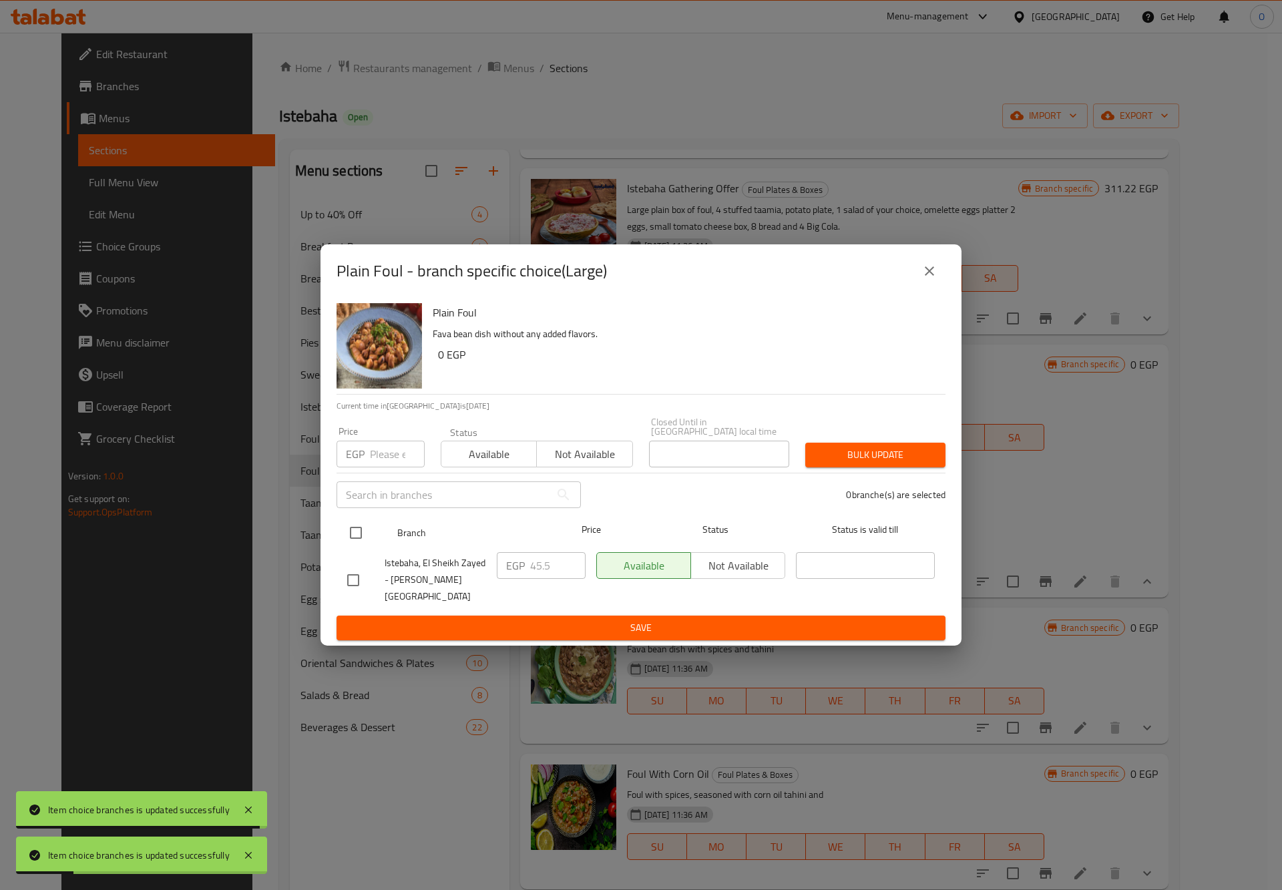
click at [349, 542] on input "checkbox" at bounding box center [356, 533] width 28 height 28
checkbox input "true"
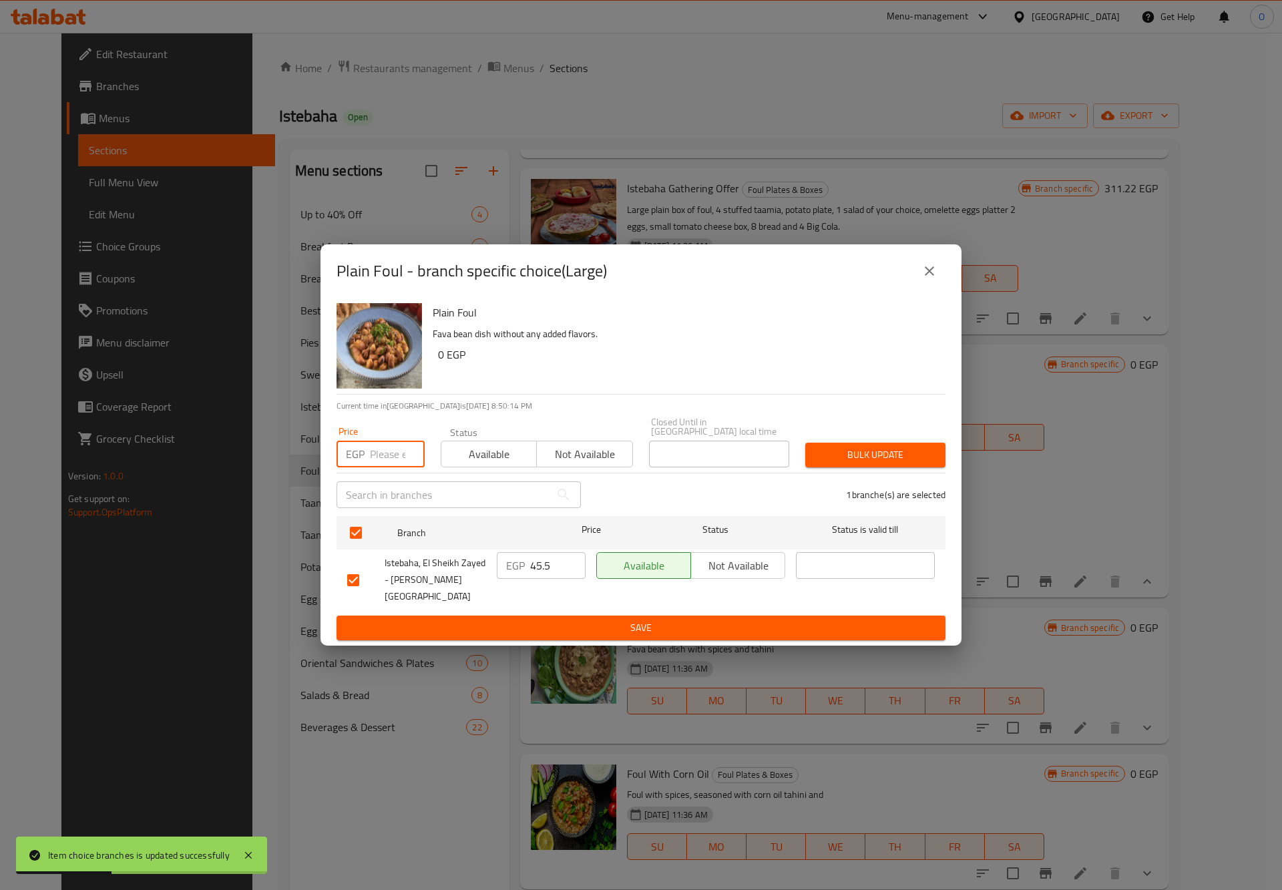
paste input "50"
type input "50"
click at [869, 453] on span "Bulk update" at bounding box center [875, 455] width 119 height 17
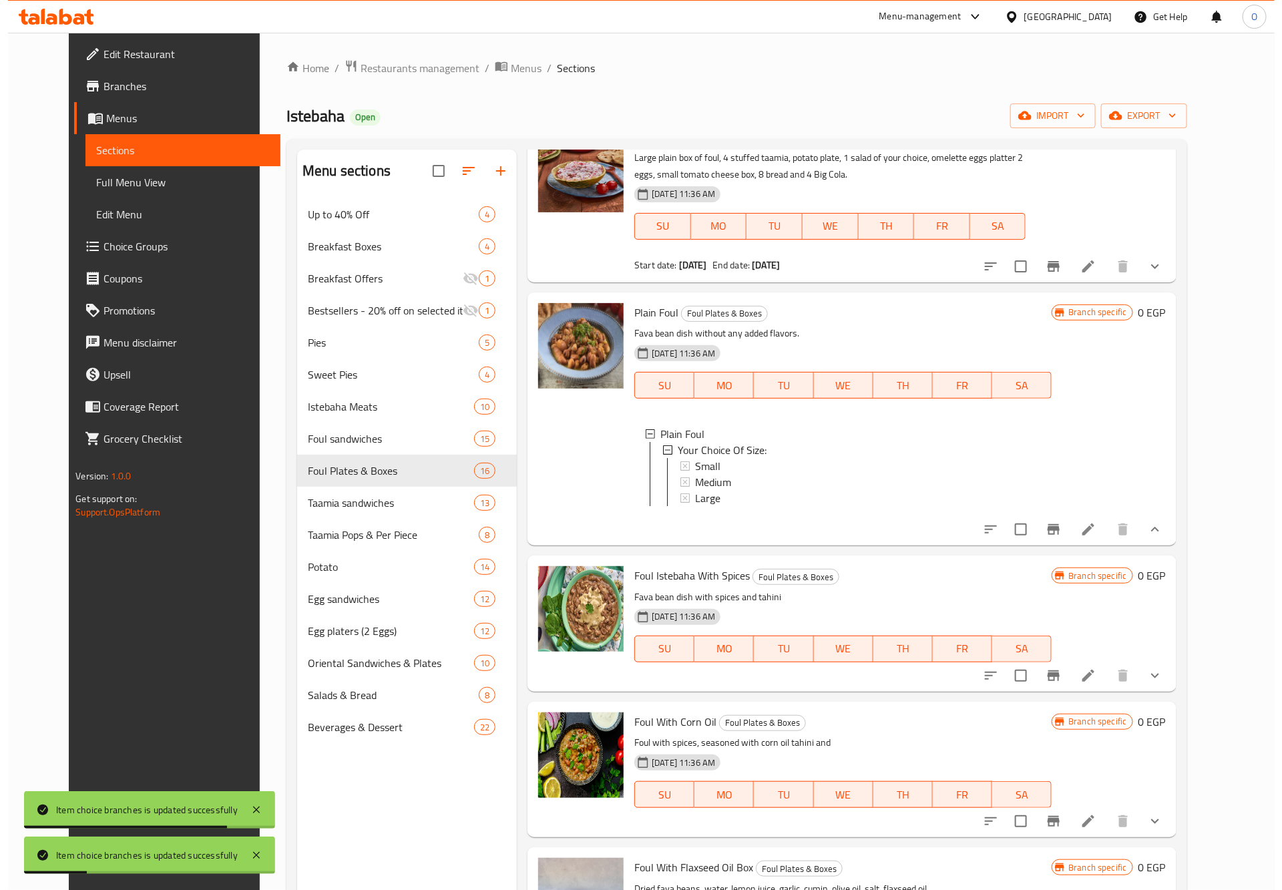
scroll to position [300, 0]
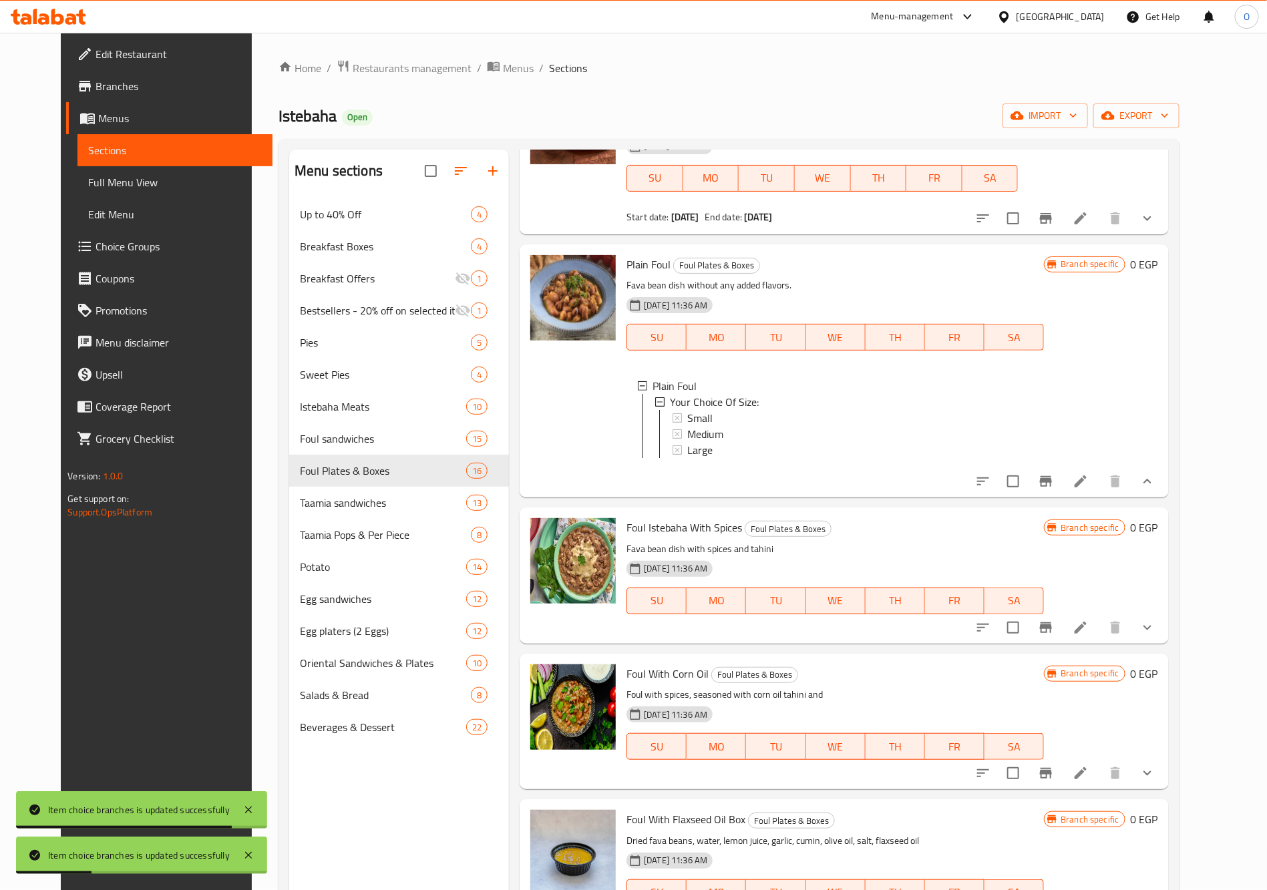
click at [1168, 643] on div "Foul Istebaha With Spices Foul Plates & Boxes Fava bean dish with spices and ta…" at bounding box center [844, 575] width 648 height 136
click at [1155, 636] on icon "show more" at bounding box center [1147, 628] width 16 height 16
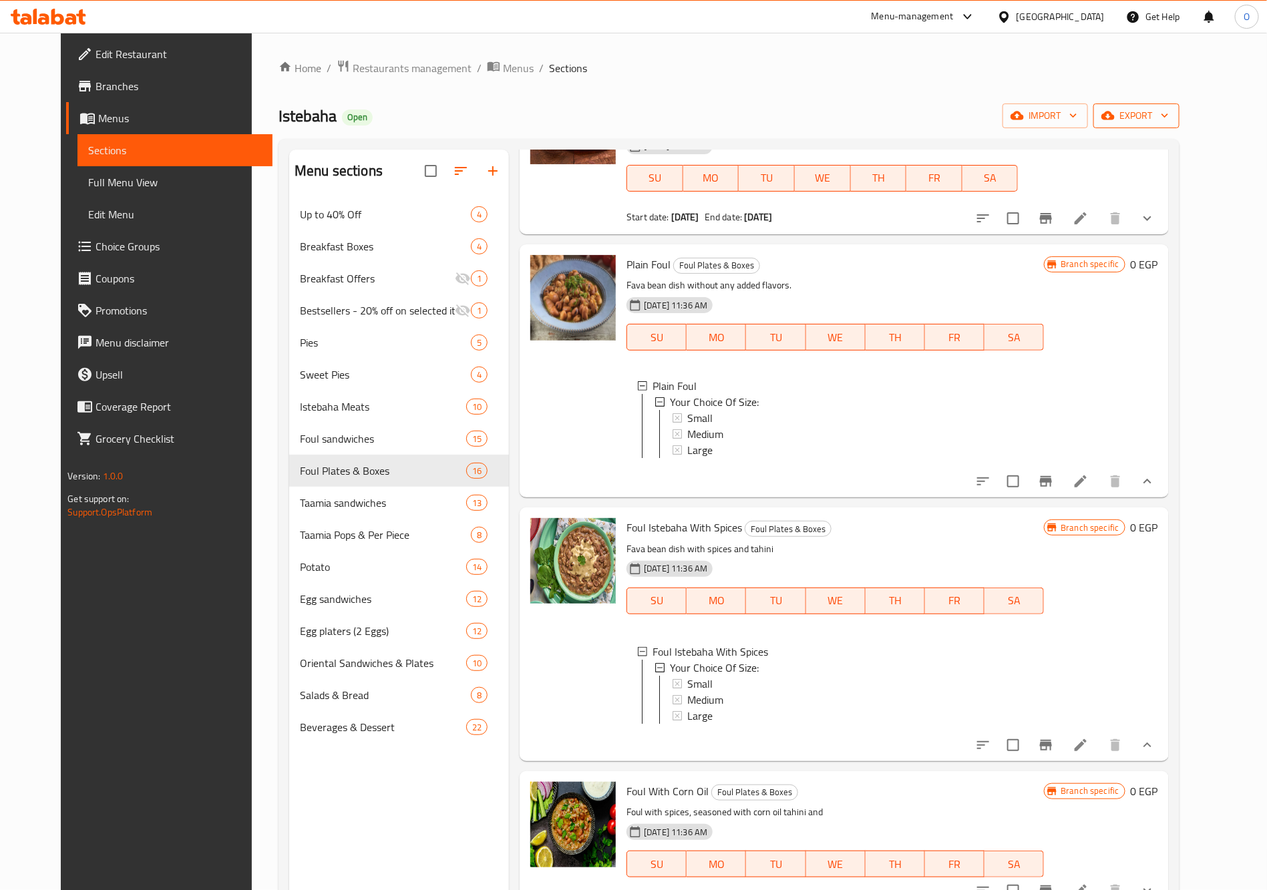
click at [1171, 119] on icon "button" at bounding box center [1164, 115] width 13 height 13
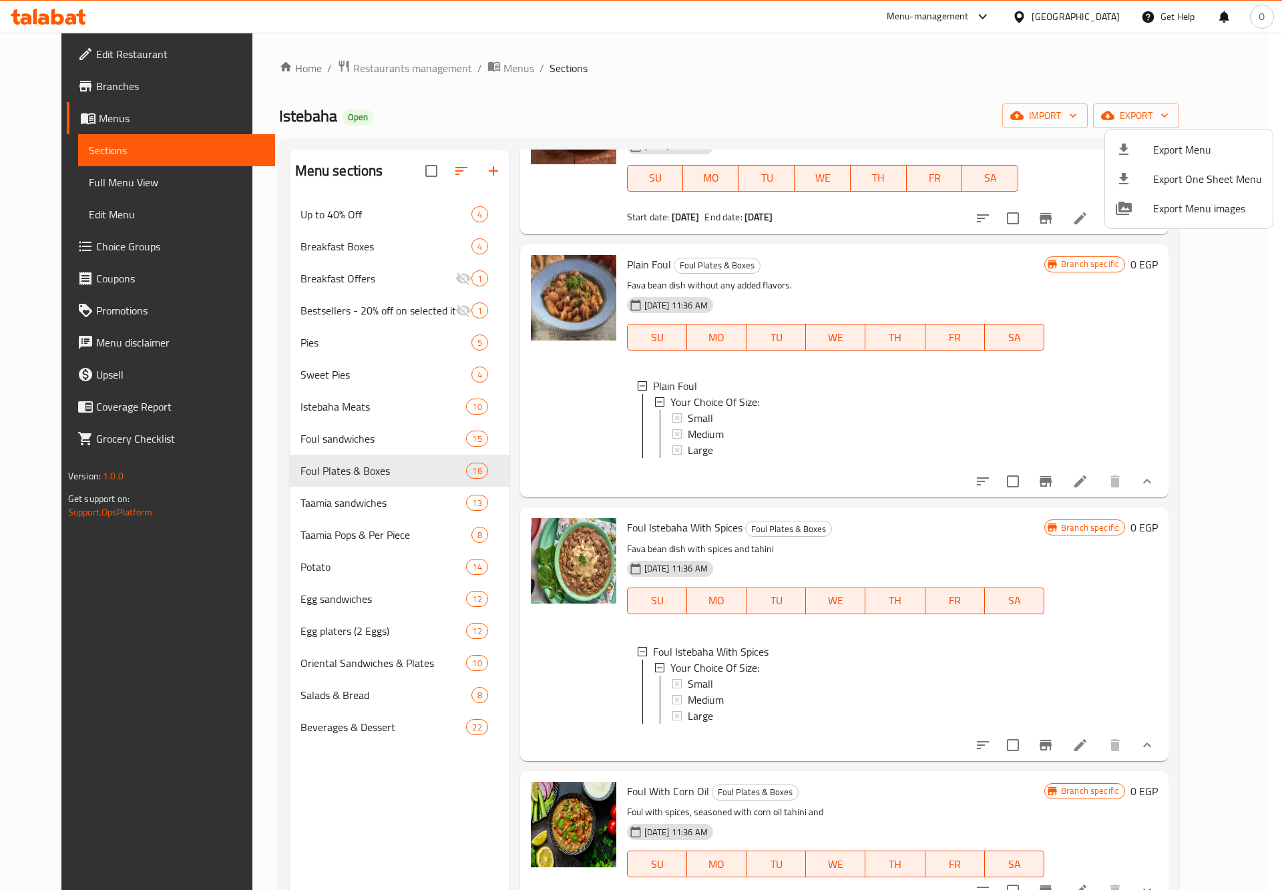
click at [1154, 132] on ul "Export Menu Export One Sheet Menu Export Menu images" at bounding box center [1189, 179] width 168 height 99
click at [1154, 136] on li "Export Menu" at bounding box center [1189, 149] width 168 height 29
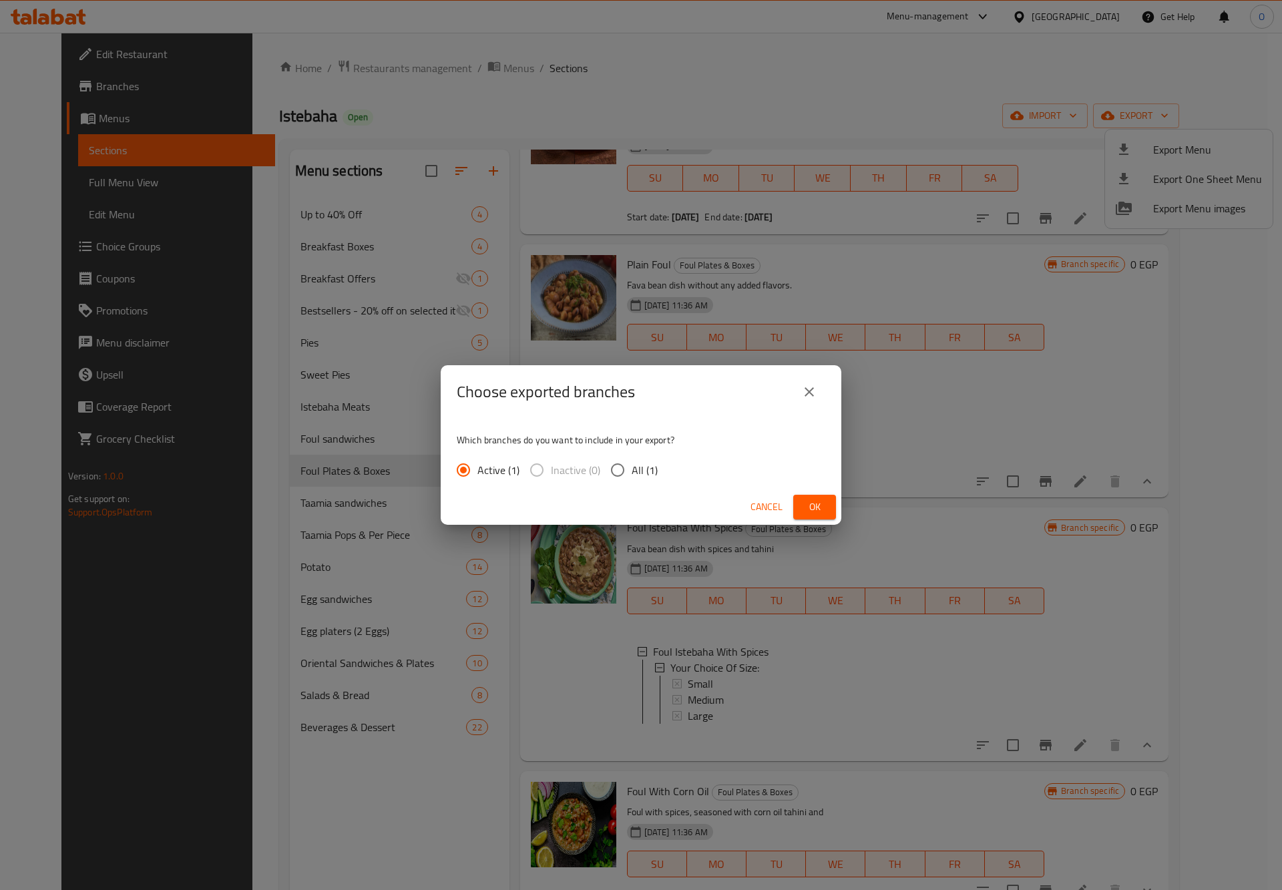
click at [815, 499] on span "Ok" at bounding box center [814, 507] width 21 height 17
